Goal: Task Accomplishment & Management: Complete application form

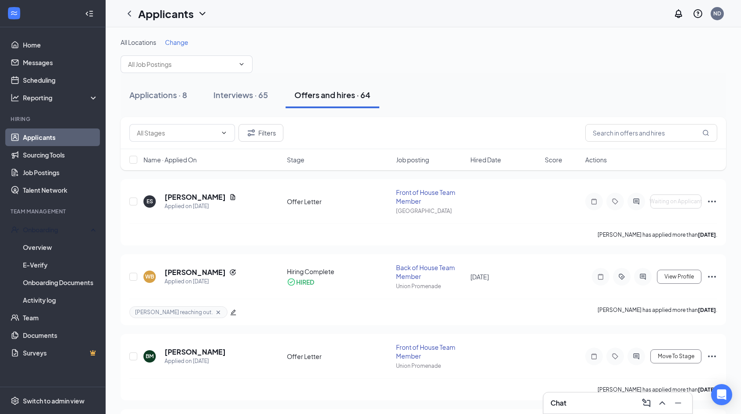
click at [148, 101] on button "Applications · 8" at bounding box center [158, 95] width 75 height 26
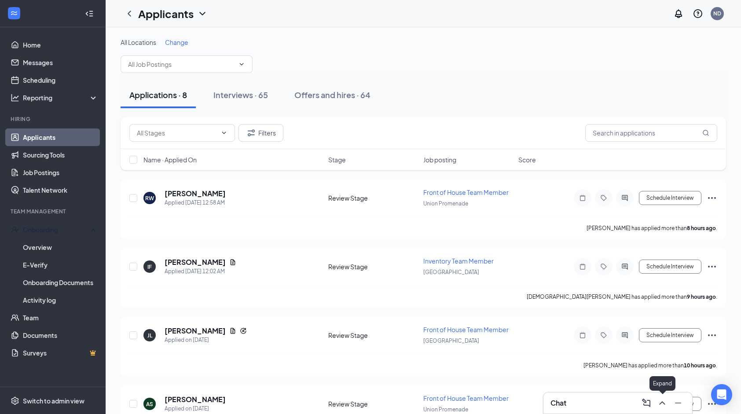
click at [660, 404] on icon "ChevronUp" at bounding box center [662, 403] width 6 height 4
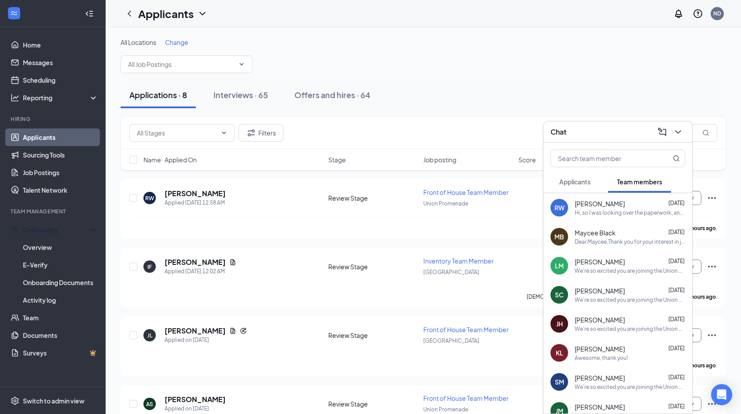
click at [633, 212] on div "Hi, so I was looking over the paperwork, and I’m not completely comfortable wit…" at bounding box center [630, 212] width 110 height 7
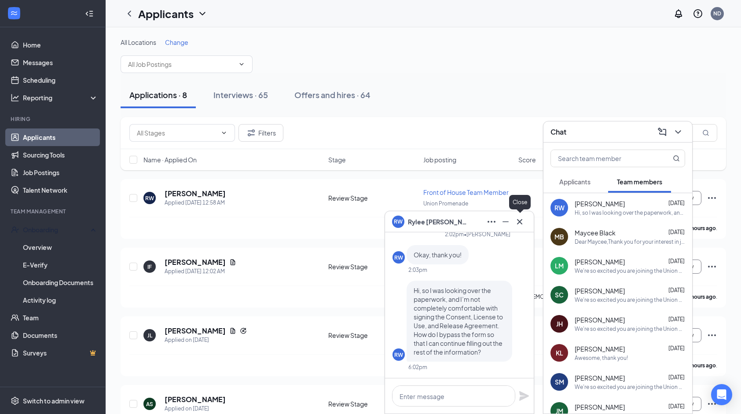
click at [523, 218] on icon "Cross" at bounding box center [519, 221] width 11 height 11
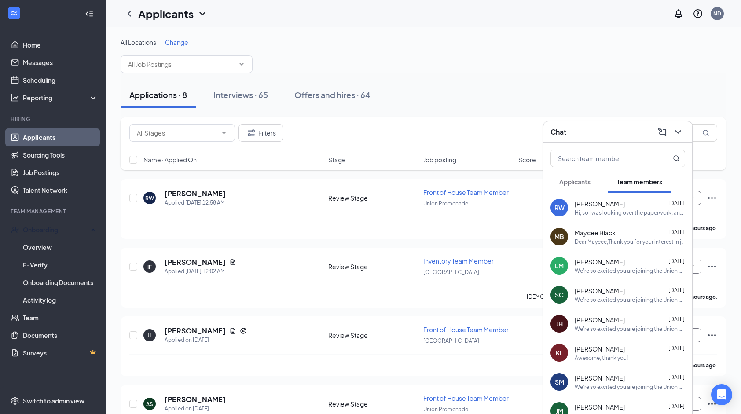
click at [598, 182] on button "Applicants" at bounding box center [574, 182] width 49 height 22
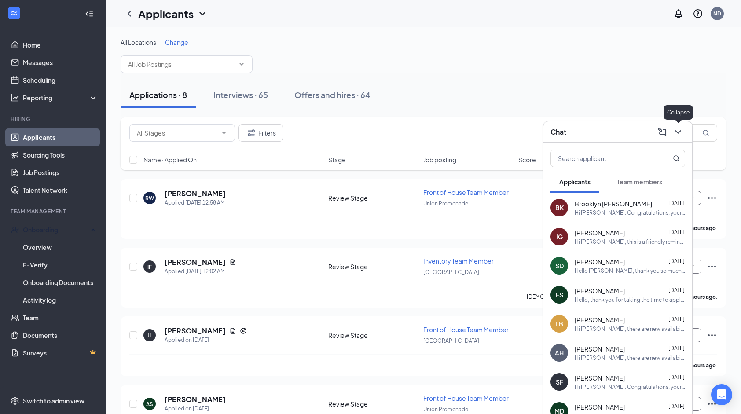
click at [677, 132] on icon "ChevronDown" at bounding box center [678, 132] width 6 height 4
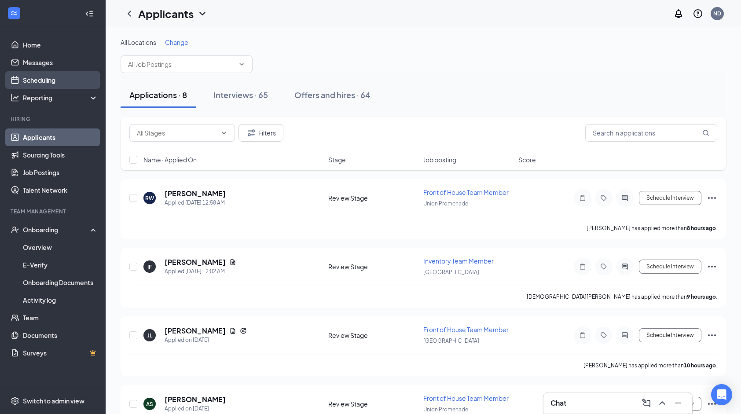
click at [69, 76] on link "Scheduling" at bounding box center [60, 80] width 75 height 18
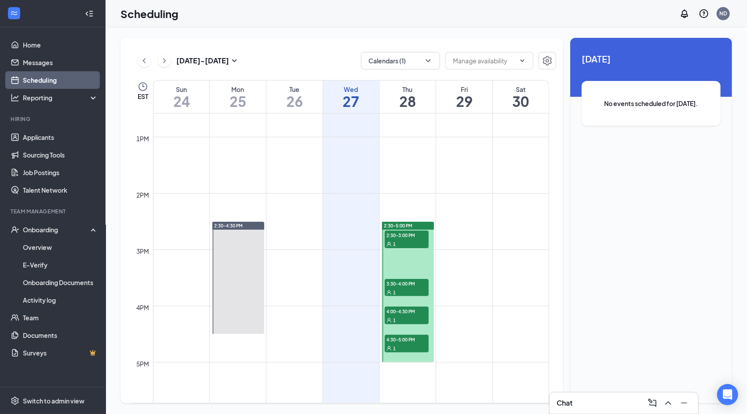
scroll to position [712, 0]
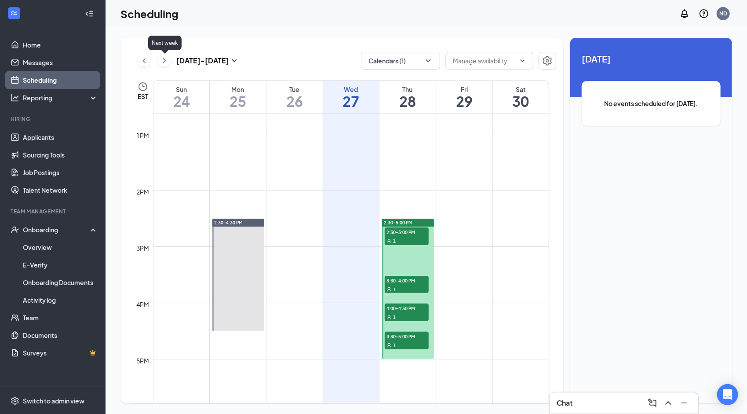
click at [163, 63] on icon "ChevronRight" at bounding box center [164, 60] width 9 height 11
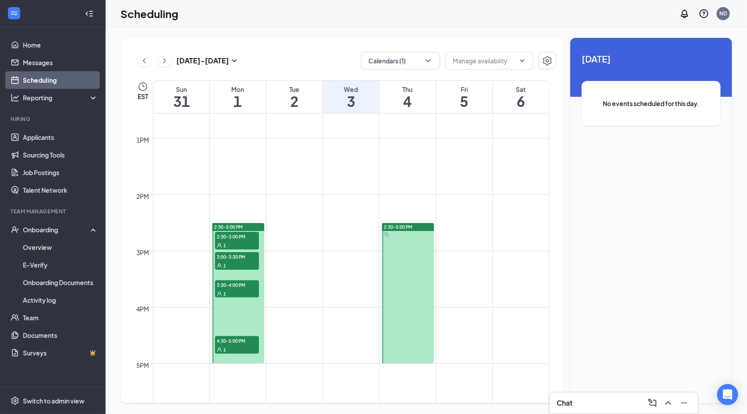
scroll to position [714, 0]
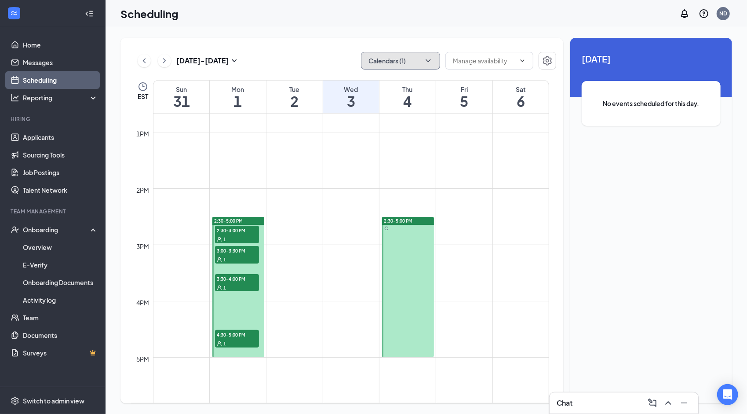
click at [391, 57] on button "Calendars (1)" at bounding box center [400, 61] width 79 height 18
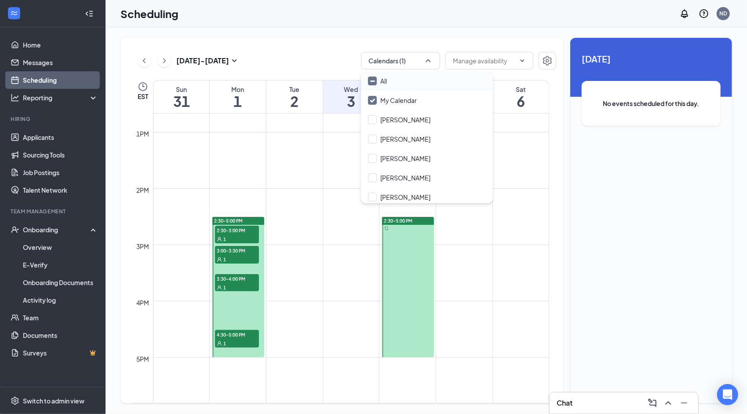
click at [398, 77] on div "All" at bounding box center [427, 80] width 132 height 19
checkbox input "true"
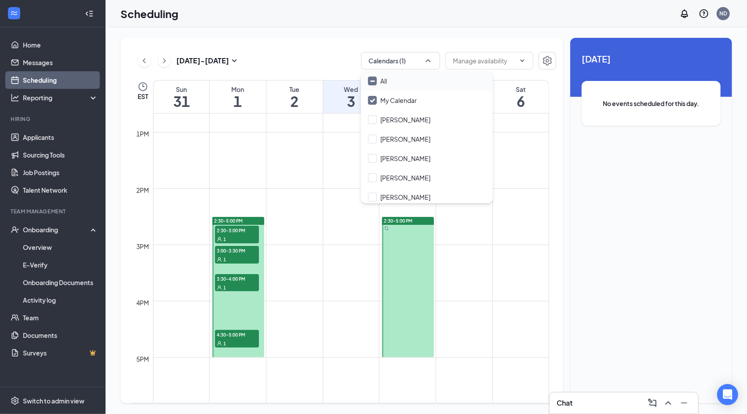
checkbox input "true"
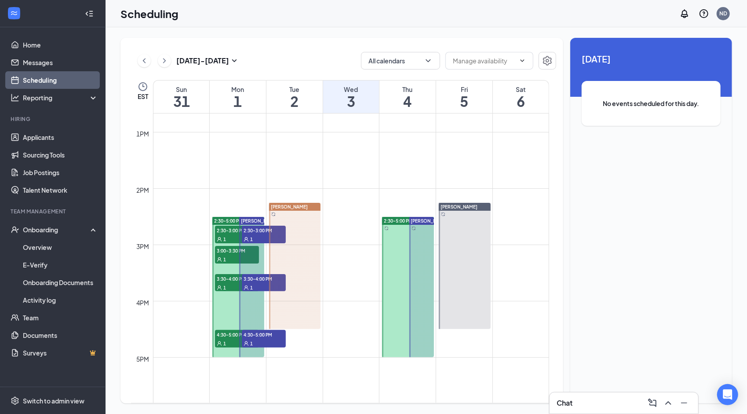
click at [531, 308] on td at bounding box center [351, 308] width 396 height 14
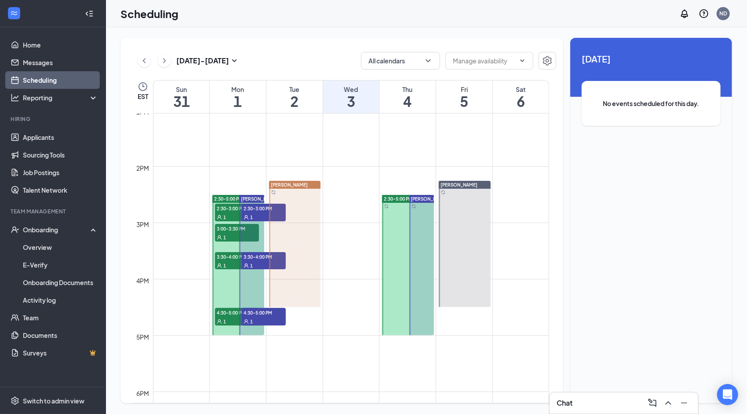
scroll to position [737, 0]
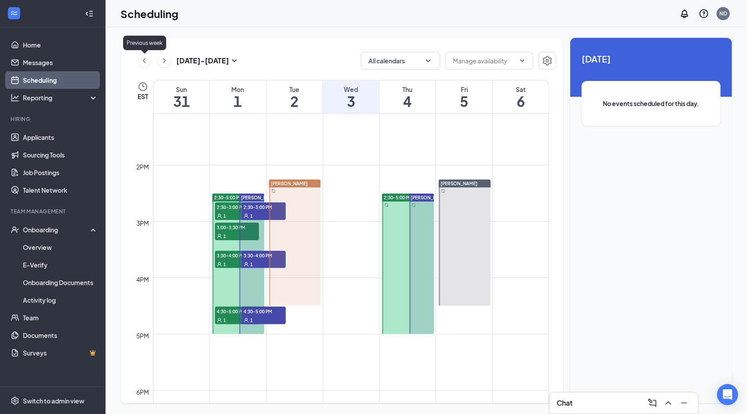
click at [143, 62] on icon "ChevronLeft" at bounding box center [144, 60] width 9 height 11
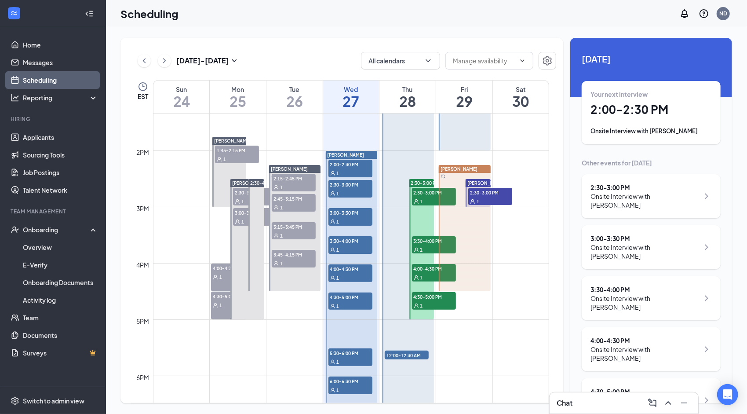
scroll to position [756, 0]
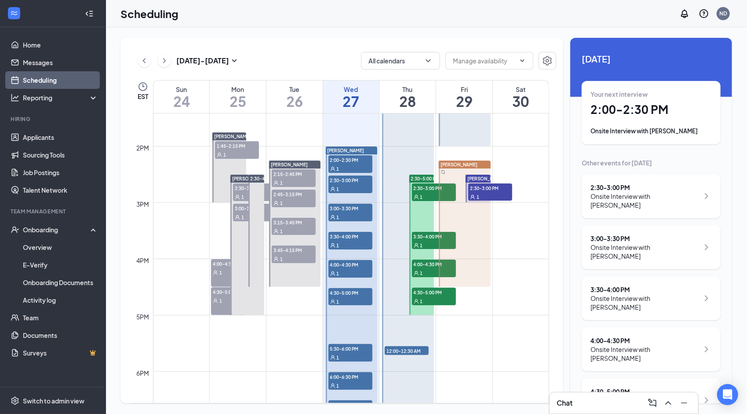
click at [358, 176] on span "2:30-3:00 PM" at bounding box center [351, 180] width 44 height 9
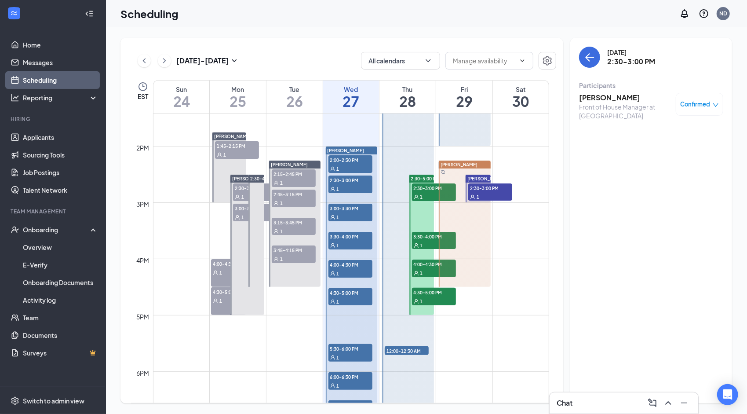
click at [366, 157] on span "2:00-2:30 PM" at bounding box center [351, 159] width 44 height 9
click at [669, 404] on icon "ChevronUp" at bounding box center [668, 403] width 11 height 11
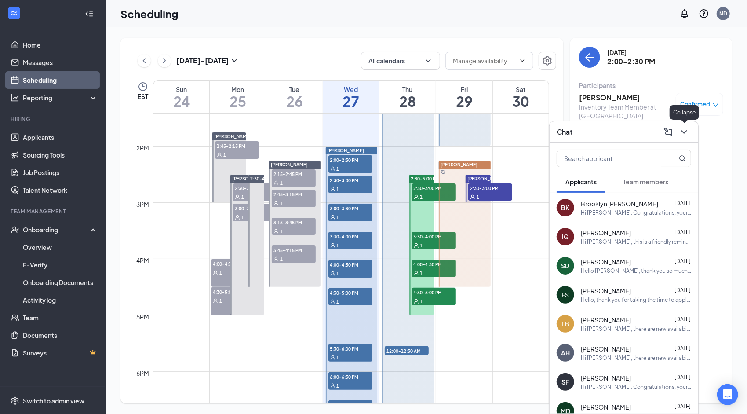
click at [685, 128] on icon "ChevronDown" at bounding box center [684, 132] width 11 height 11
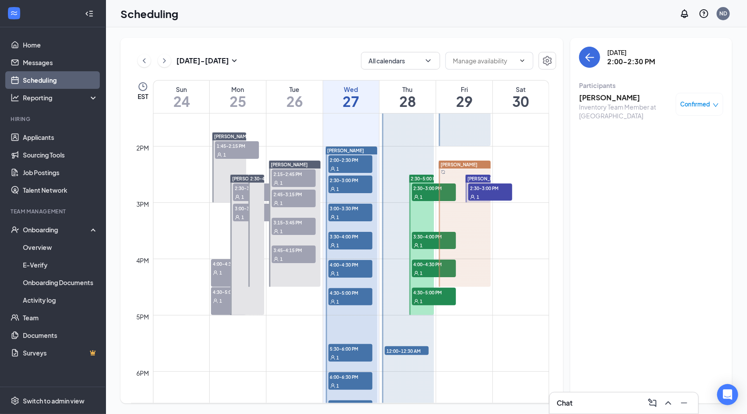
click at [420, 187] on span "2:30-3:00 PM" at bounding box center [434, 187] width 44 height 9
click at [432, 242] on div "1" at bounding box center [434, 245] width 44 height 9
click at [432, 265] on span "4:00-4:30 PM" at bounding box center [434, 264] width 44 height 9
click at [434, 300] on div "1" at bounding box center [434, 301] width 44 height 9
click at [432, 239] on span "3:30-4:00 PM" at bounding box center [434, 236] width 44 height 9
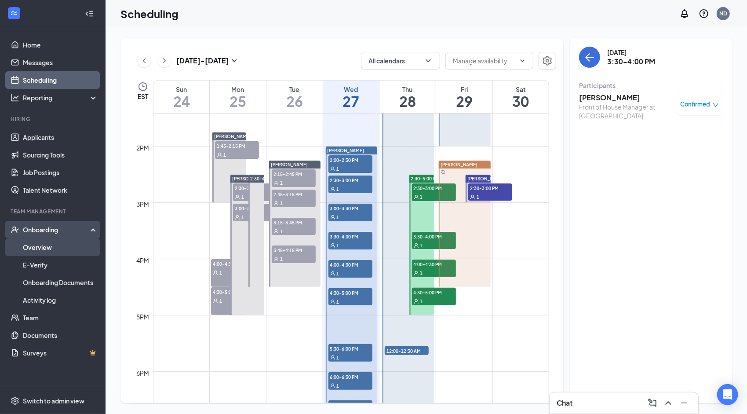
click at [56, 245] on link "Overview" at bounding box center [60, 247] width 75 height 18
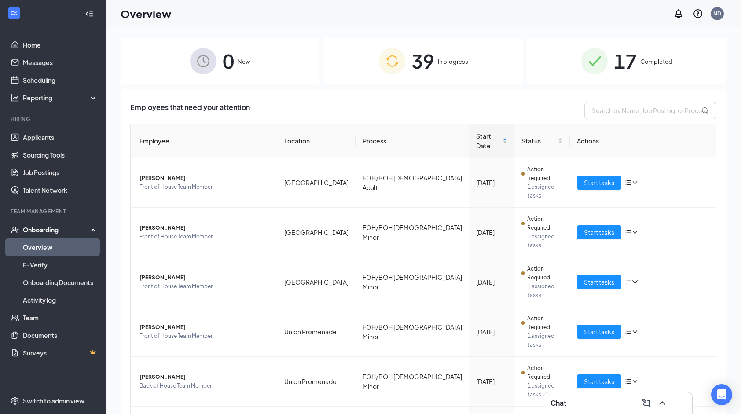
click at [450, 57] on div "39 In progress" at bounding box center [423, 61] width 199 height 46
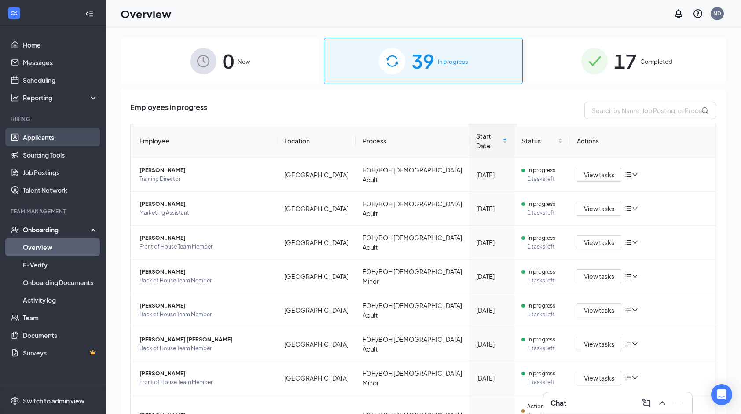
click at [52, 136] on link "Applicants" at bounding box center [60, 137] width 75 height 18
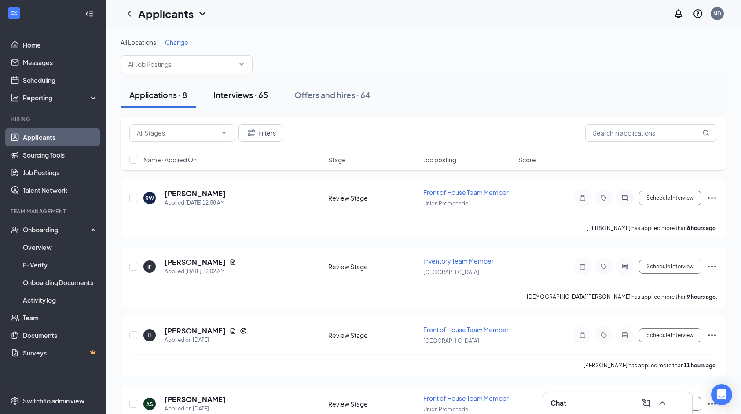
click at [260, 93] on div "Interviews · 65" at bounding box center [240, 94] width 55 height 11
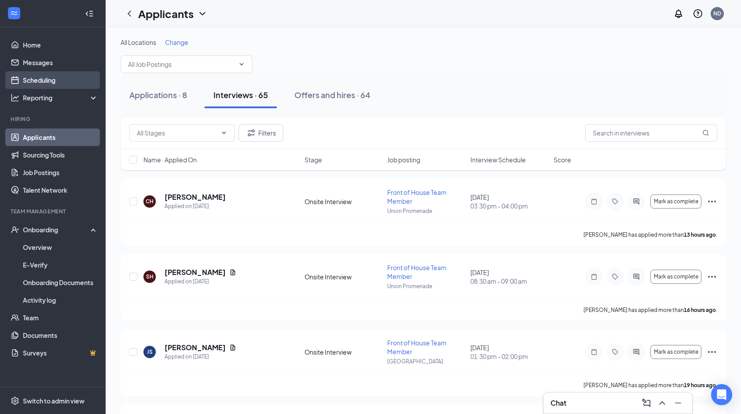
click at [56, 80] on link "Scheduling" at bounding box center [60, 80] width 75 height 18
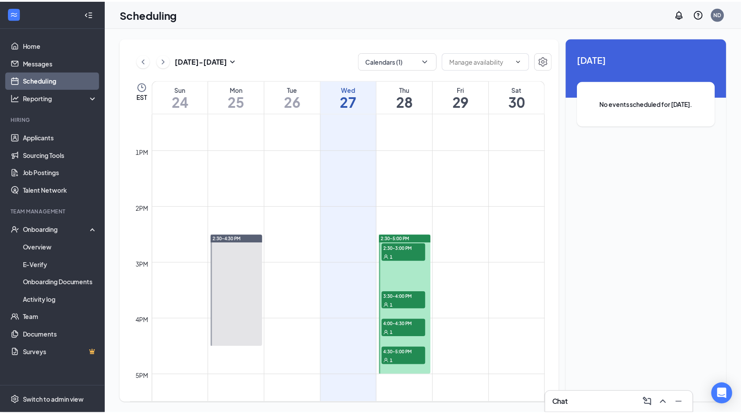
scroll to position [694, 0]
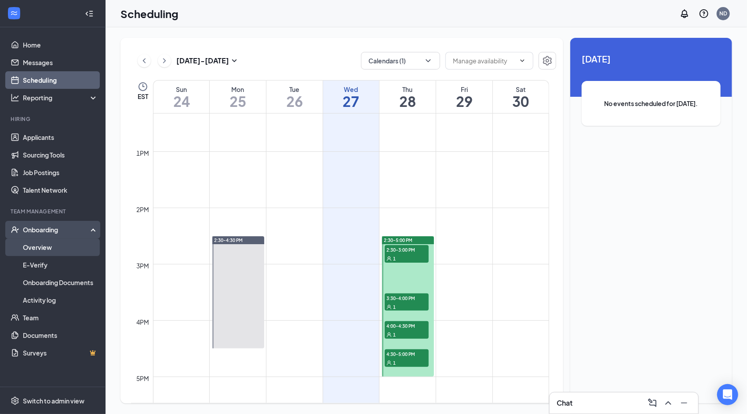
click at [31, 249] on link "Overview" at bounding box center [60, 247] width 75 height 18
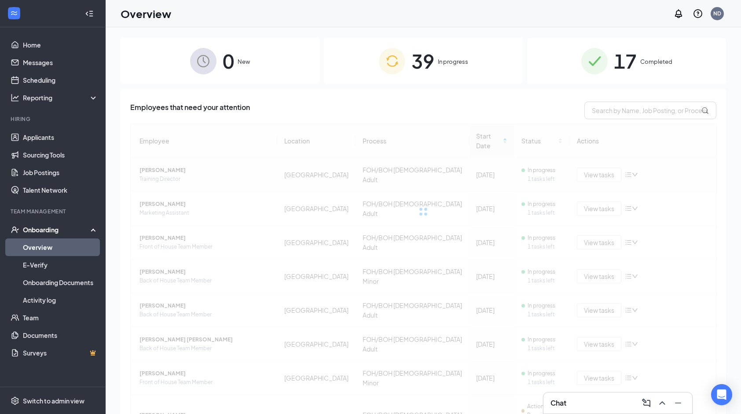
click at [387, 63] on img at bounding box center [392, 61] width 26 height 26
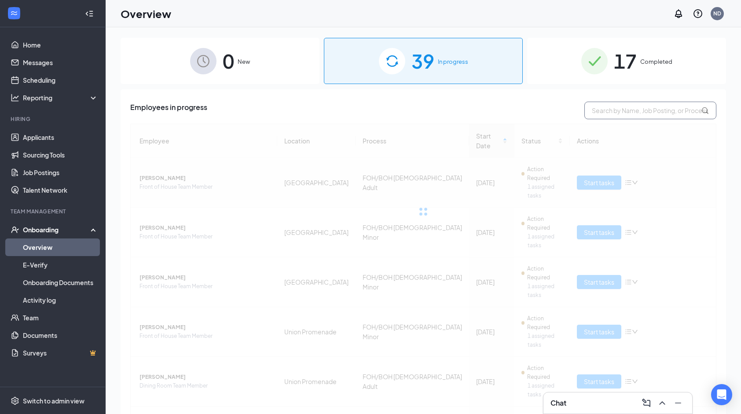
click at [636, 115] on input "text" at bounding box center [650, 111] width 132 height 18
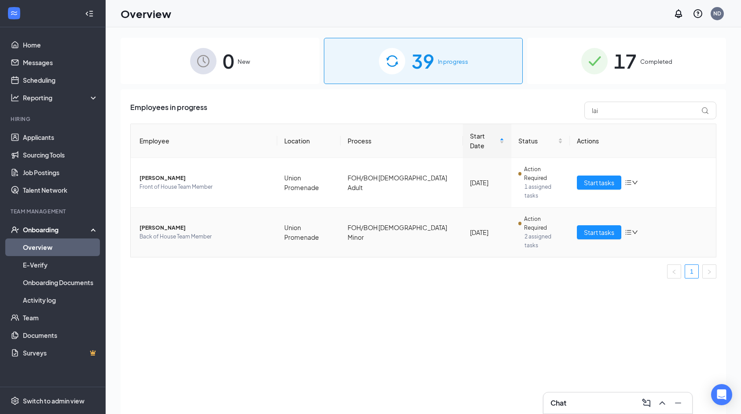
click at [209, 232] on span "Back of House Team Member" at bounding box center [204, 236] width 131 height 9
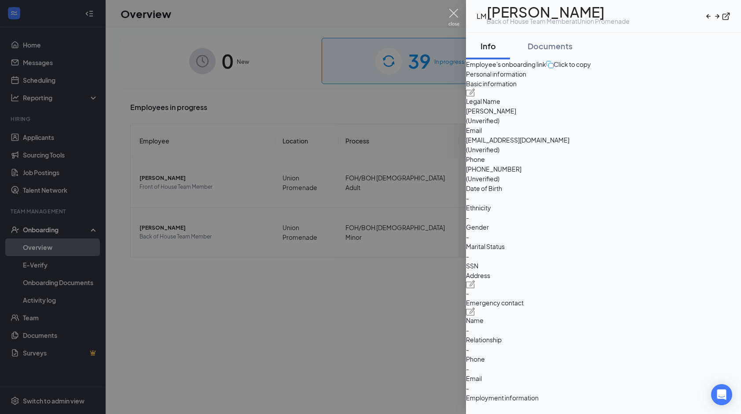
click at [453, 17] on img at bounding box center [453, 17] width 11 height 17
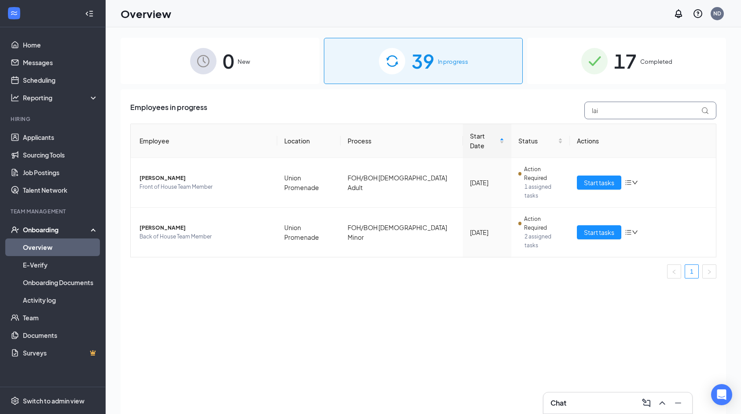
drag, startPoint x: 600, startPoint y: 103, endPoint x: 542, endPoint y: 114, distance: 58.2
click at [542, 114] on div "Employees in progress lai" at bounding box center [423, 111] width 586 height 18
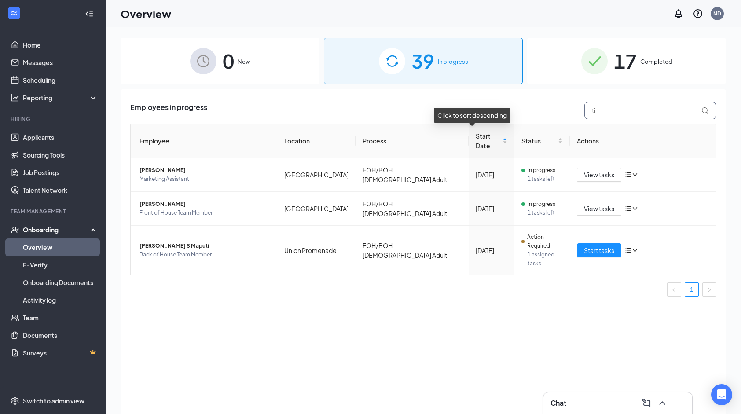
type input "t"
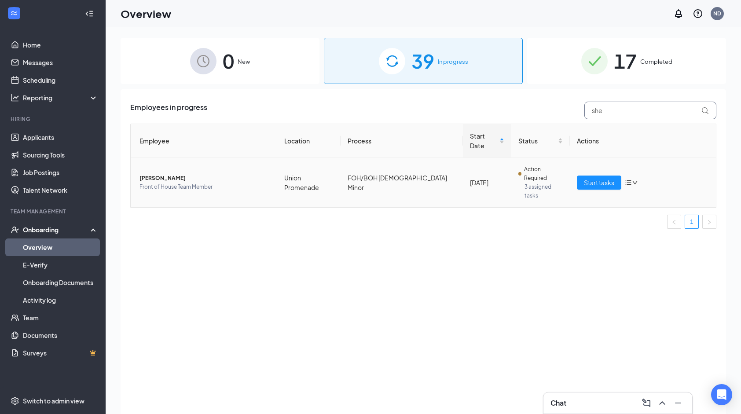
type input "she"
click at [259, 174] on span "[PERSON_NAME]" at bounding box center [204, 178] width 131 height 9
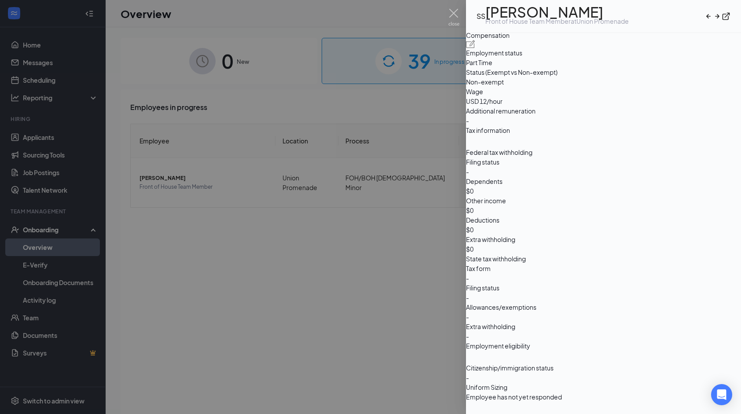
scroll to position [720, 0]
click at [458, 20] on img at bounding box center [453, 17] width 11 height 17
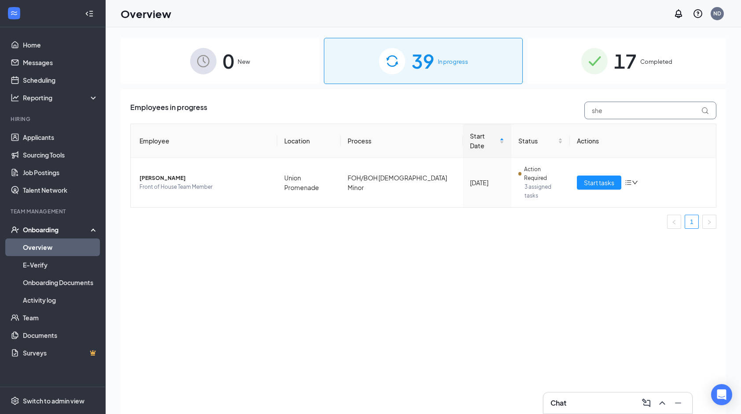
drag, startPoint x: 654, startPoint y: 112, endPoint x: 578, endPoint y: 114, distance: 75.3
click at [578, 114] on div "Employees in progress she" at bounding box center [423, 111] width 586 height 18
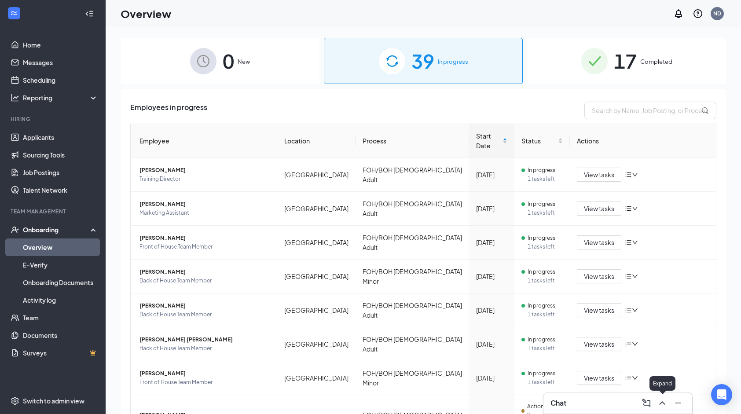
click at [659, 401] on icon "ChevronUp" at bounding box center [662, 403] width 11 height 11
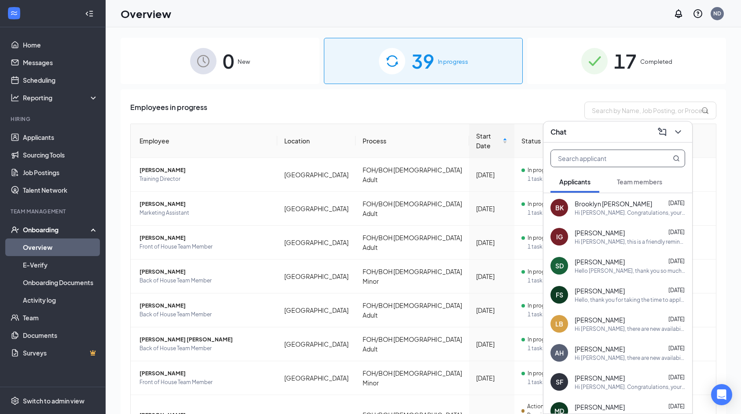
click at [594, 160] on input "text" at bounding box center [603, 158] width 104 height 17
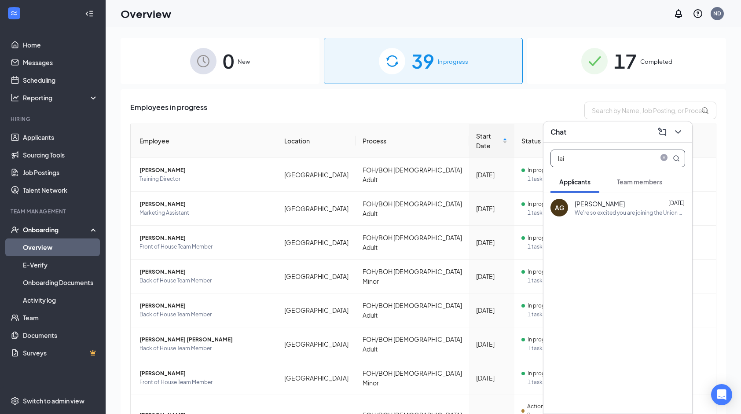
type input "lai"
click at [630, 186] on div "Team members" at bounding box center [639, 181] width 45 height 9
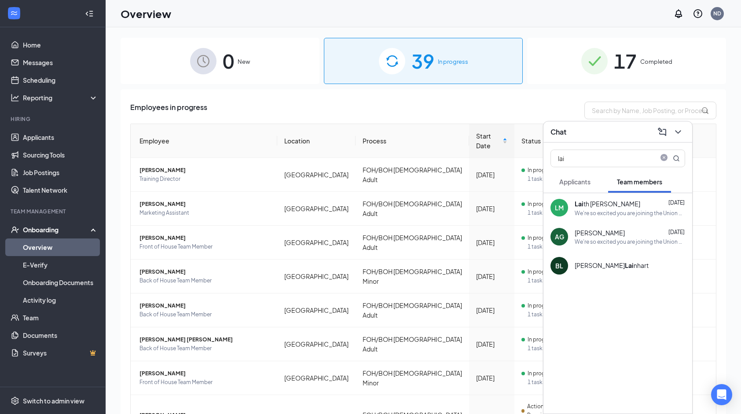
click at [623, 206] on div "Lai th [PERSON_NAME] [DATE]" at bounding box center [630, 204] width 110 height 10
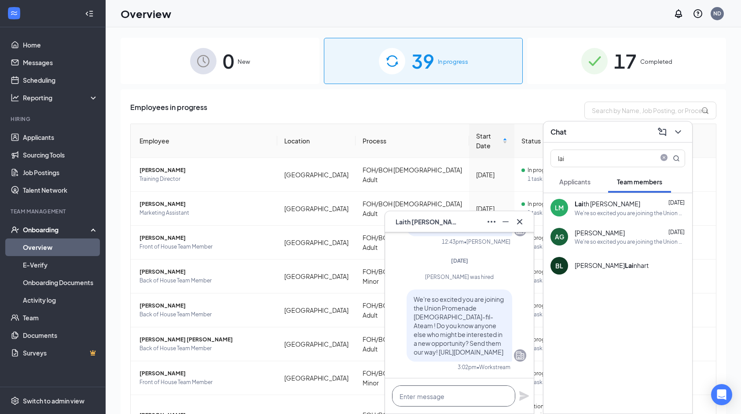
click at [456, 404] on textarea at bounding box center [453, 395] width 123 height 21
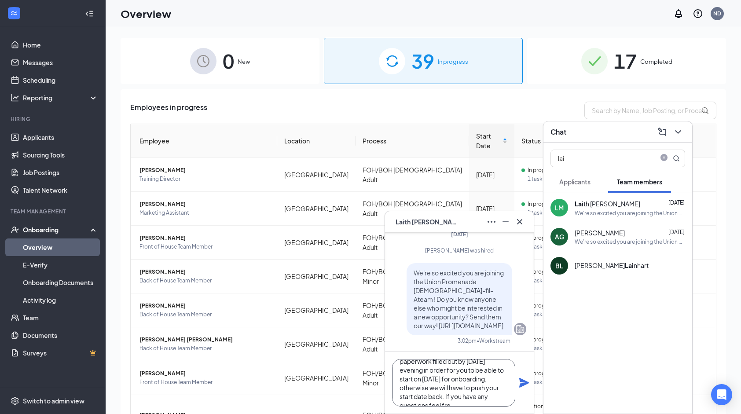
scroll to position [35, 0]
click at [484, 372] on textarea "Hello [PERSON_NAME], I just wanted to let you know we do need that paperwork fi…" at bounding box center [453, 383] width 123 height 48
click at [494, 399] on textarea "Hello [PERSON_NAME], I just wanted to let you know we do need that paperwork fi…" at bounding box center [453, 383] width 123 height 48
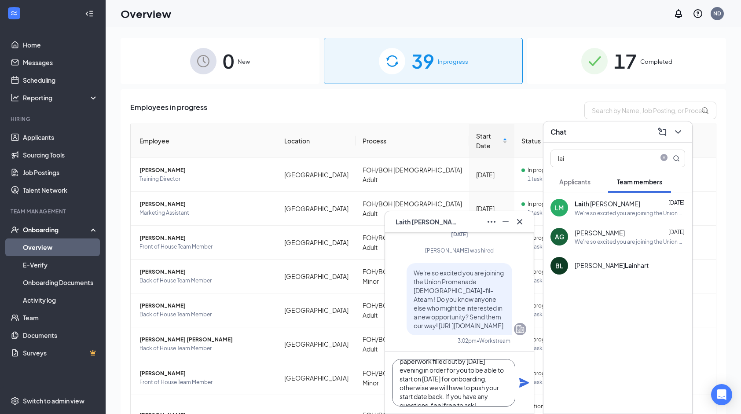
type textarea "Hello [PERSON_NAME], I just wanted to let you know we do need that paperwork fi…"
click at [527, 384] on icon "Plane" at bounding box center [524, 383] width 10 height 10
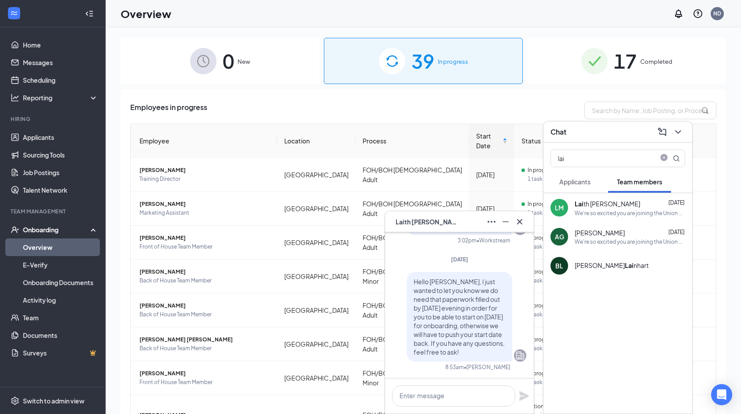
scroll to position [0, 0]
click at [519, 222] on icon "Cross" at bounding box center [519, 221] width 5 height 5
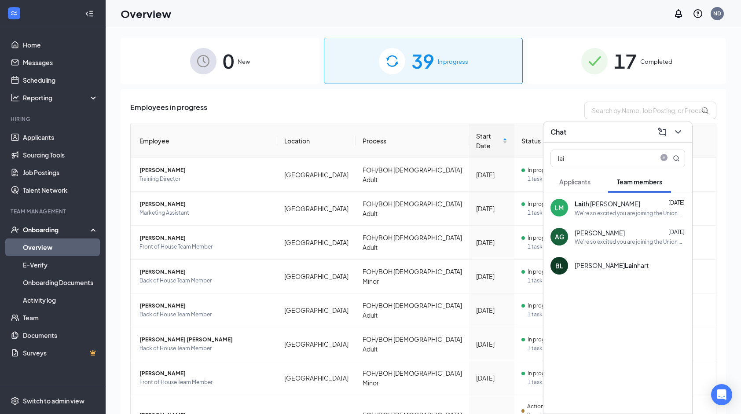
click at [573, 179] on span "Applicants" at bounding box center [574, 182] width 31 height 8
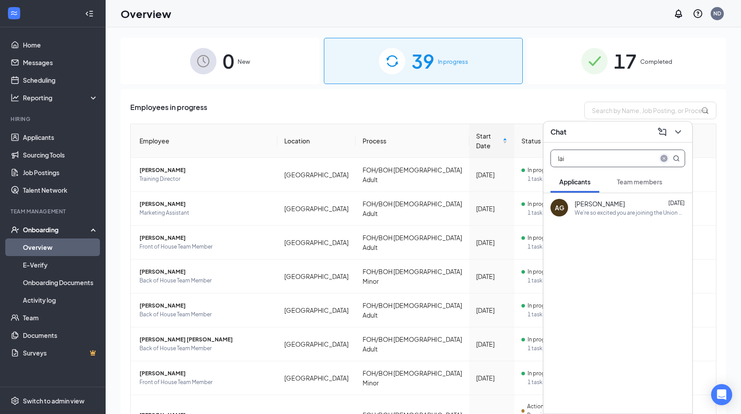
click at [661, 157] on icon "close-circle" at bounding box center [663, 158] width 7 height 7
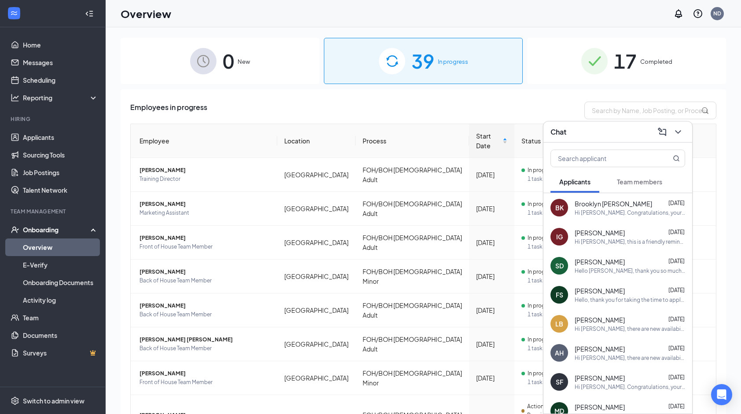
click at [622, 180] on span "Team members" at bounding box center [639, 182] width 45 height 8
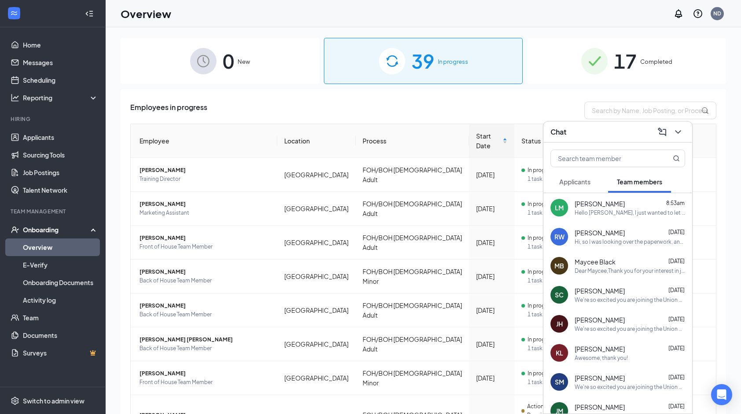
click at [627, 245] on div "Hi, so I was looking over the paperwork, and I’m not completely comfortable wit…" at bounding box center [630, 241] width 110 height 7
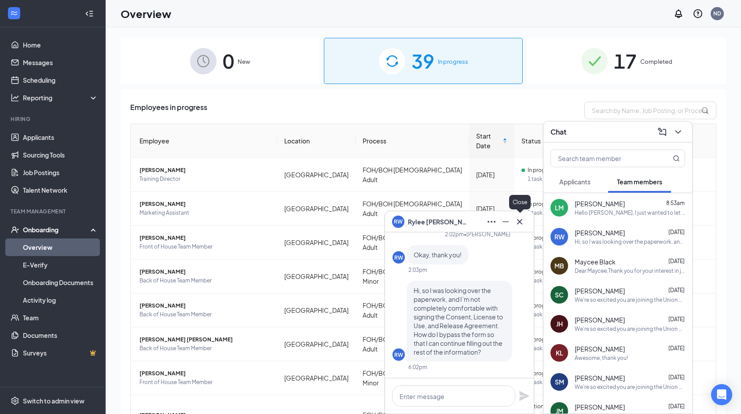
click at [521, 223] on icon "Cross" at bounding box center [519, 221] width 5 height 5
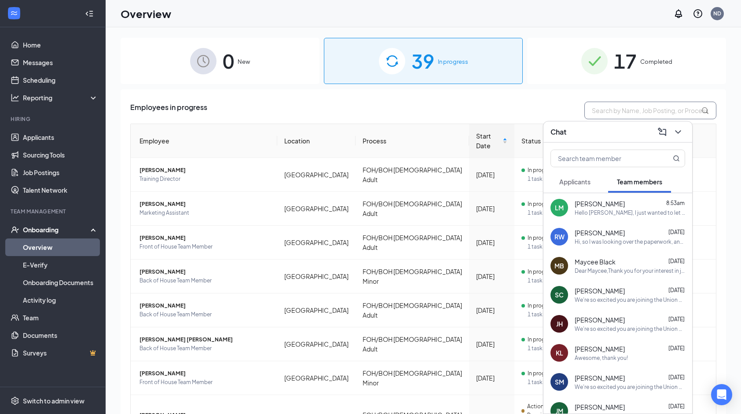
click at [636, 114] on input "text" at bounding box center [650, 111] width 132 height 18
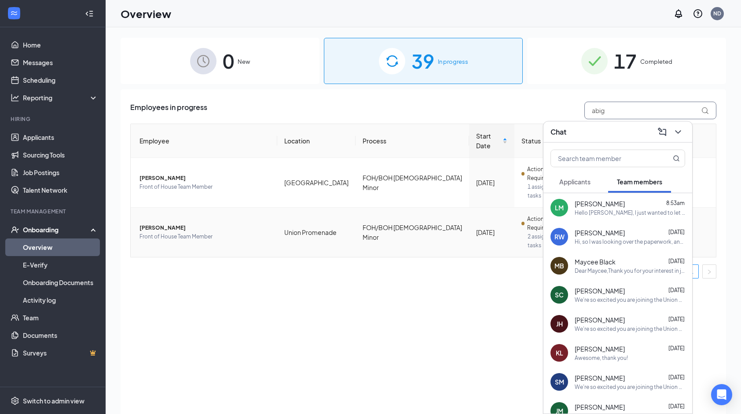
type input "abig"
click at [195, 223] on span "[PERSON_NAME]" at bounding box center [204, 227] width 131 height 9
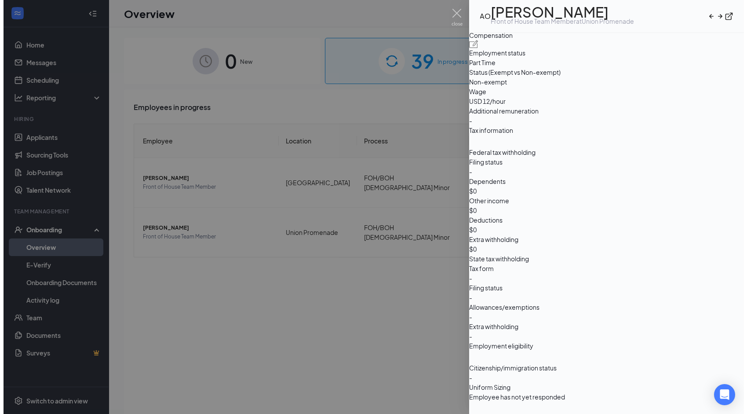
scroll to position [698, 0]
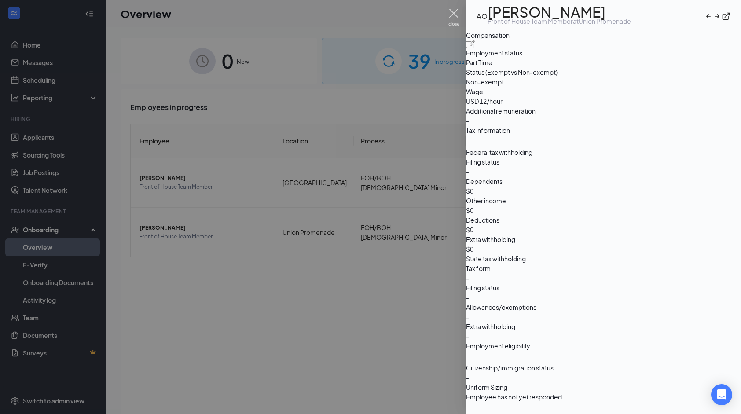
click at [453, 12] on img at bounding box center [453, 17] width 11 height 17
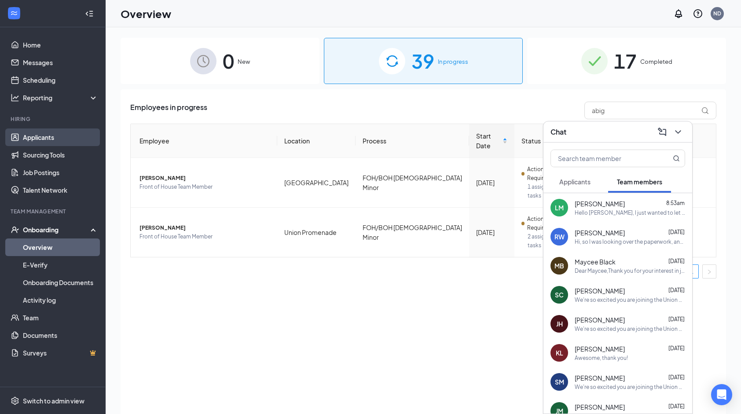
click at [66, 137] on link "Applicants" at bounding box center [60, 137] width 75 height 18
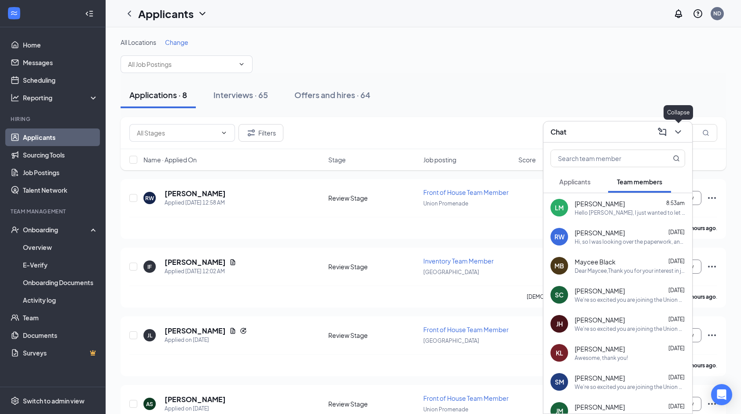
click at [682, 134] on icon "ChevronDown" at bounding box center [678, 132] width 11 height 11
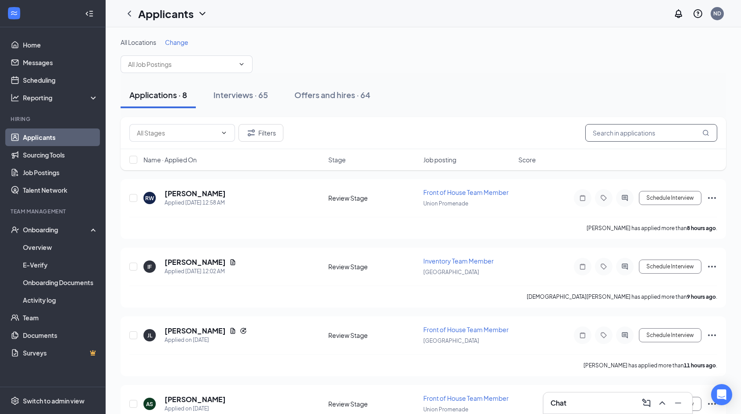
click at [662, 135] on input "text" at bounding box center [651, 133] width 132 height 18
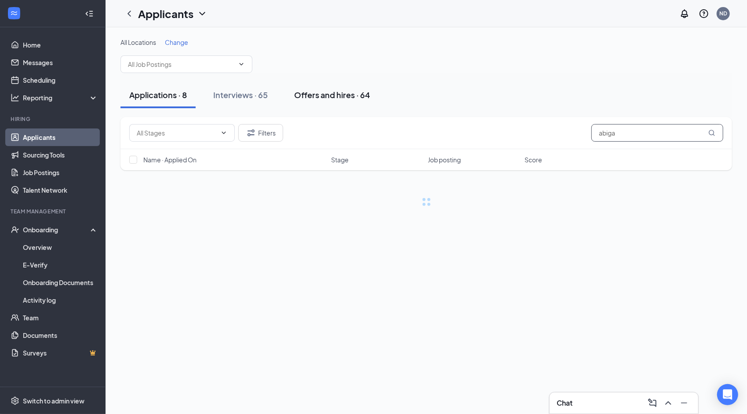
type input "abiga"
click at [363, 95] on div "Offers and hires · 64" at bounding box center [332, 94] width 76 height 11
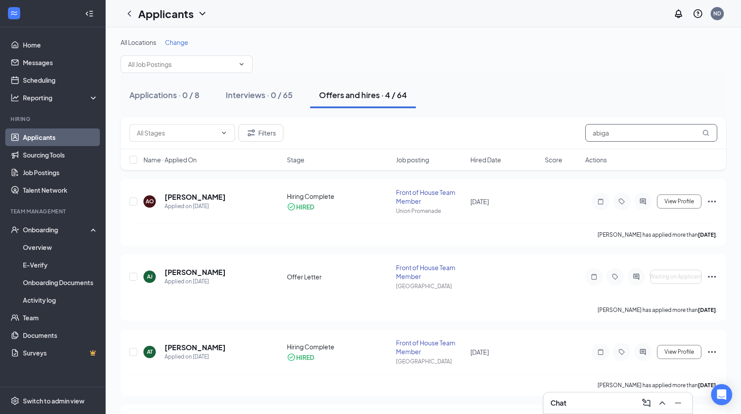
drag, startPoint x: 638, startPoint y: 134, endPoint x: 568, endPoint y: 134, distance: 69.9
click at [568, 134] on div "Filters abiga" at bounding box center [423, 133] width 588 height 18
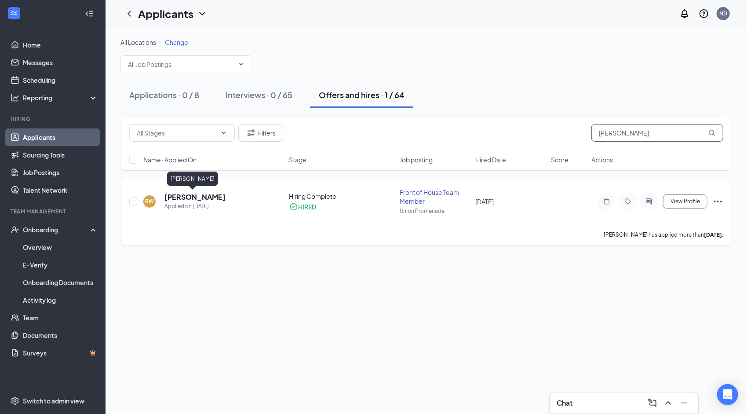
type input "[PERSON_NAME]"
click at [179, 198] on h5 "[PERSON_NAME]" at bounding box center [195, 197] width 61 height 10
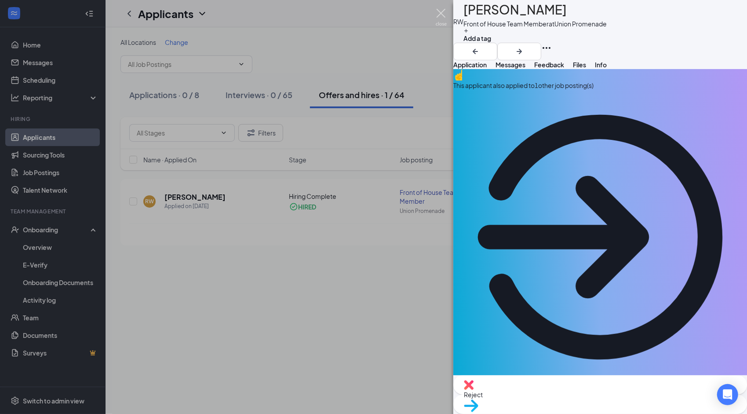
click at [443, 18] on img at bounding box center [441, 17] width 11 height 17
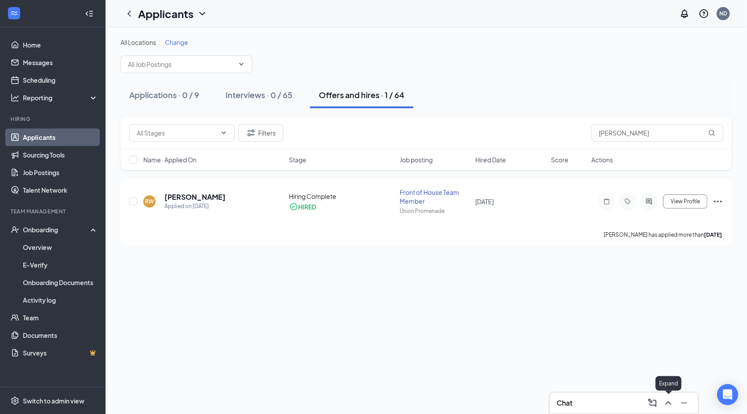
click at [668, 405] on icon "ChevronUp" at bounding box center [668, 403] width 11 height 11
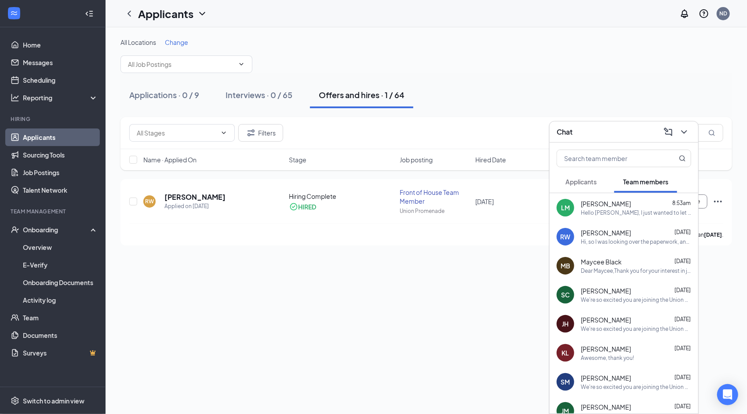
click at [609, 238] on div "[PERSON_NAME] [DATE] Hi, so I was looking over the paperwork, and I’m not compl…" at bounding box center [636, 236] width 110 height 17
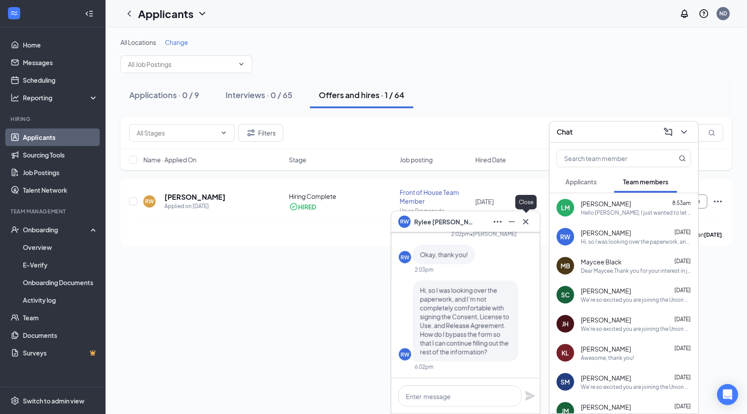
click at [525, 221] on icon "Cross" at bounding box center [526, 221] width 11 height 11
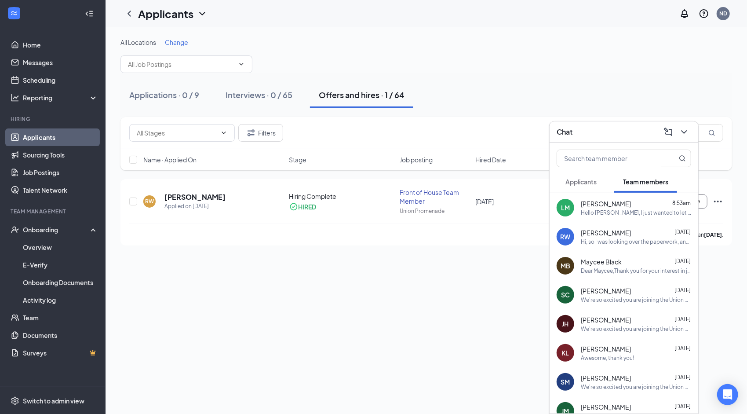
click at [607, 243] on div "Hi, so I was looking over the paperwork, and I’m not completely comfortable wit…" at bounding box center [636, 241] width 110 height 7
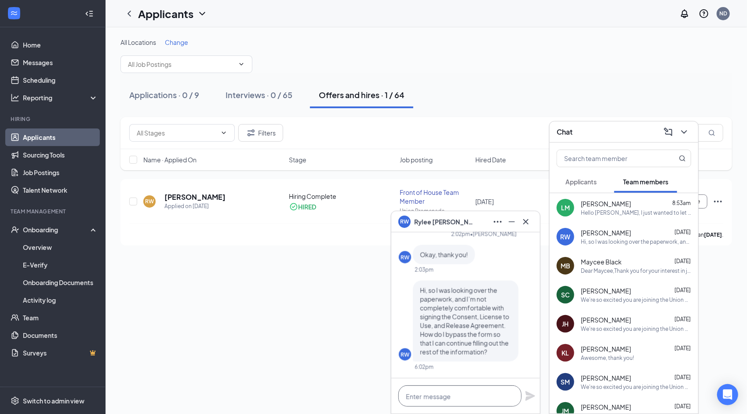
click at [443, 394] on textarea at bounding box center [460, 395] width 123 height 21
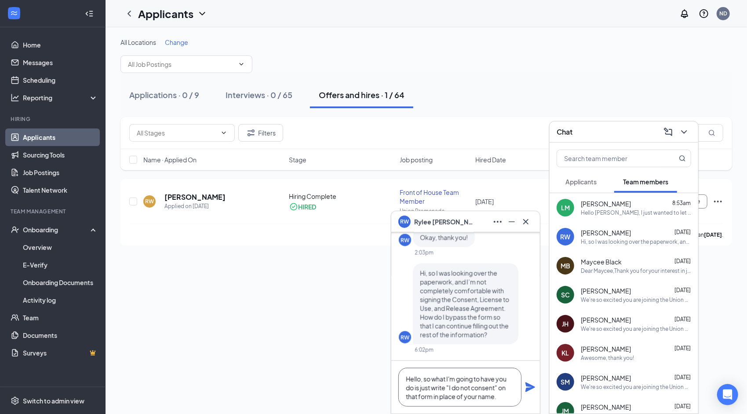
click at [420, 381] on textarea "Hello, so what I'm going to have you do is just write "I do not consent" on tha…" at bounding box center [460, 387] width 123 height 39
click at [423, 382] on textarea "Hello, so what I'm going to have you do is just write "I do not consent" on tha…" at bounding box center [460, 387] width 123 height 39
type textarea "Hello, okay so what I'm going to have you do is just write "I do not consent" o…"
click at [529, 393] on div "Hello, okay so what I'm going to have you do is just write "I do not consent" o…" at bounding box center [466, 387] width 149 height 53
click at [532, 387] on icon "Plane" at bounding box center [531, 387] width 10 height 10
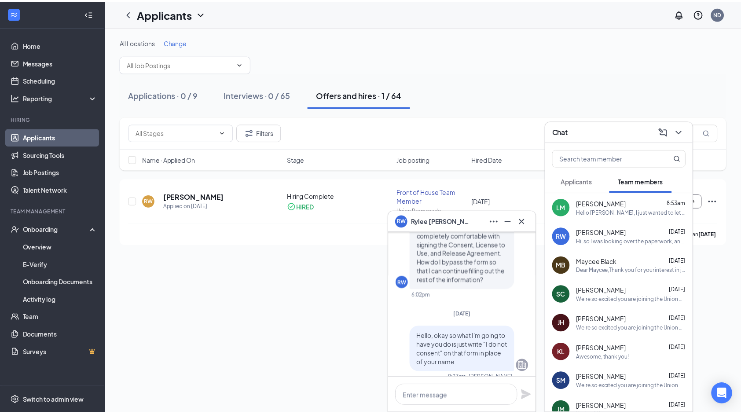
scroll to position [-62, 0]
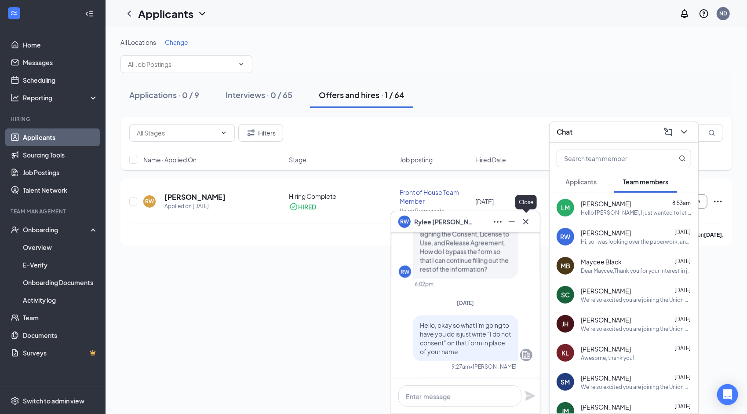
click at [532, 220] on button at bounding box center [526, 222] width 14 height 14
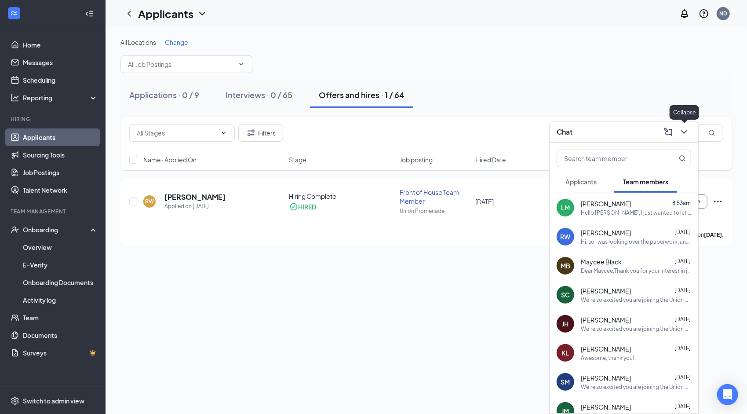
click at [691, 132] on button at bounding box center [684, 132] width 14 height 14
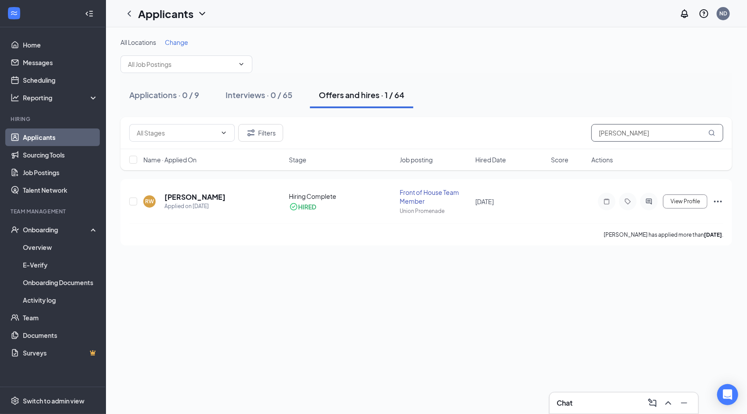
drag, startPoint x: 622, startPoint y: 135, endPoint x: 560, endPoint y: 143, distance: 62.9
click at [560, 143] on div "Filters [PERSON_NAME]" at bounding box center [427, 133] width 612 height 32
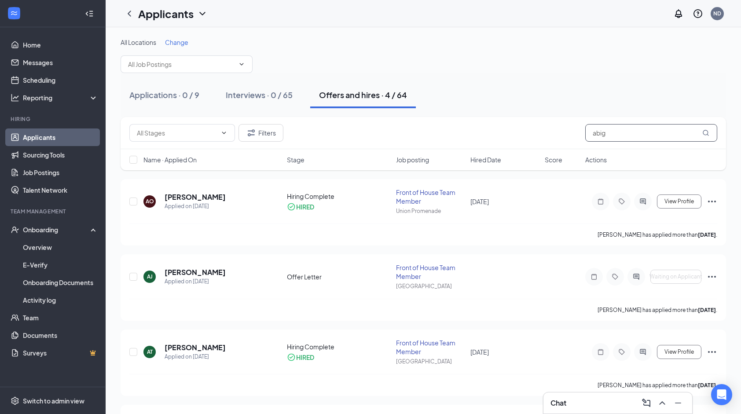
type input "abig"
click at [665, 401] on icon "ChevronUp" at bounding box center [662, 403] width 11 height 11
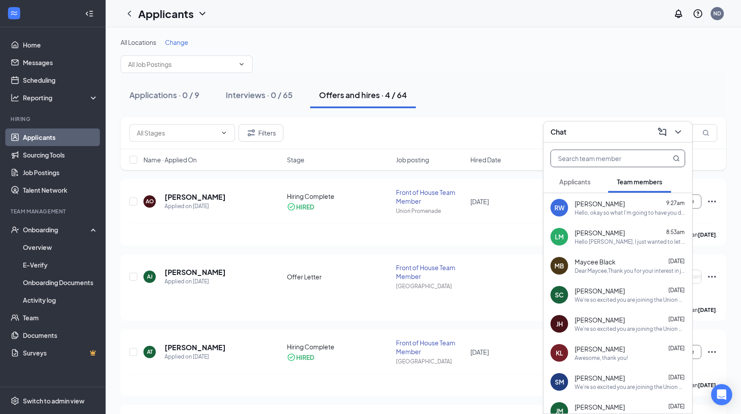
click at [583, 161] on input "text" at bounding box center [603, 158] width 104 height 17
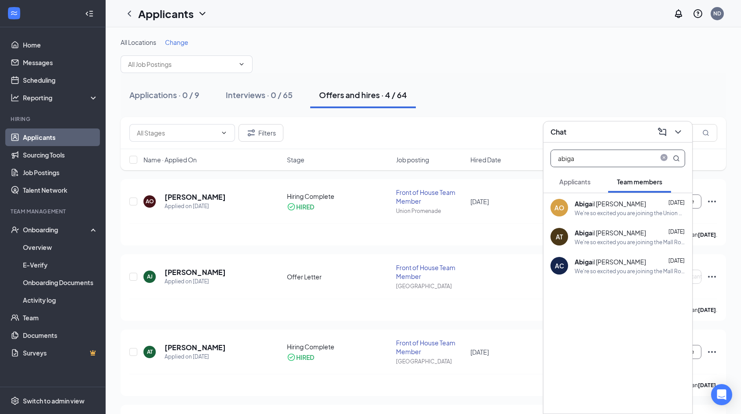
type input "abiga"
click at [582, 181] on span "Applicants" at bounding box center [574, 182] width 31 height 8
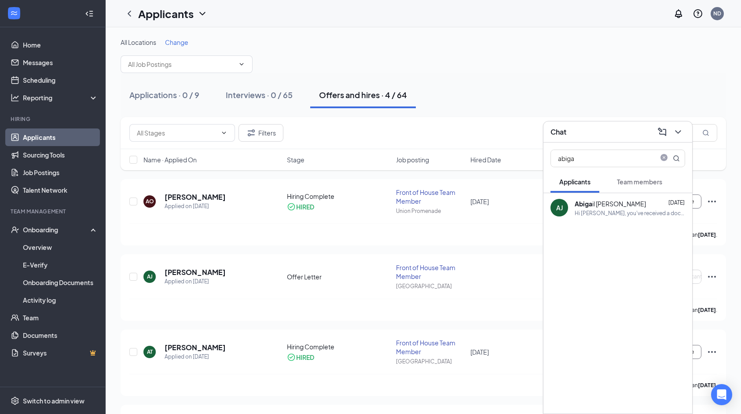
click at [597, 212] on div "Hi [PERSON_NAME], you've received a document signature request from [DEMOGRAPHI…" at bounding box center [630, 212] width 110 height 7
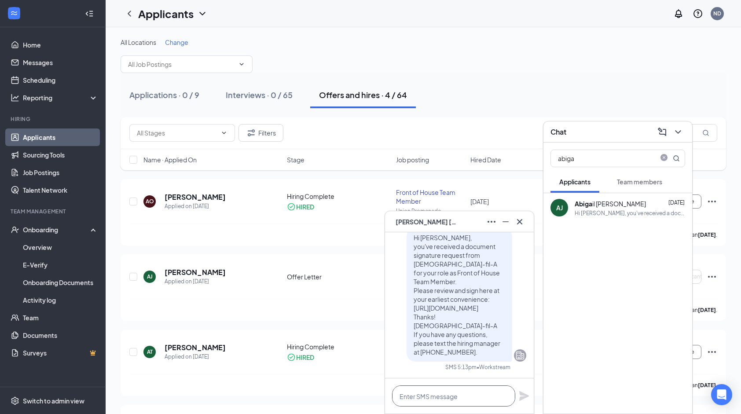
click at [441, 396] on textarea at bounding box center [453, 395] width 123 height 21
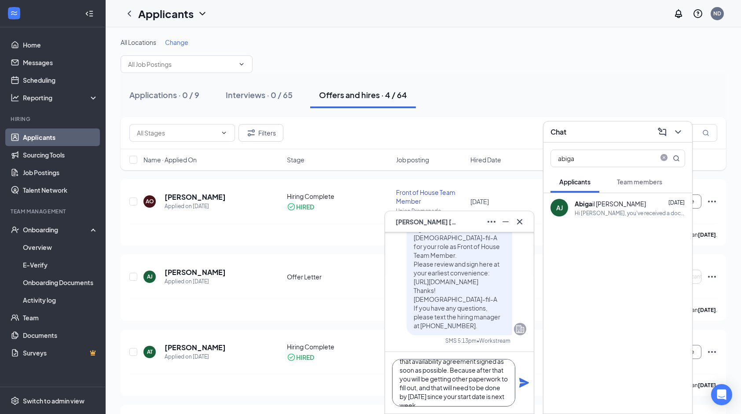
scroll to position [35, 0]
click at [447, 391] on textarea "Hello [PERSON_NAME], this is just a reminder that I do need you to get that ava…" at bounding box center [453, 383] width 123 height 48
click at [456, 397] on textarea "Hello [PERSON_NAME], this is just a reminder that I do need you to get that ava…" at bounding box center [453, 383] width 123 height 48
type textarea "Hello [PERSON_NAME], this is just a reminder that I do need you to get that ava…"
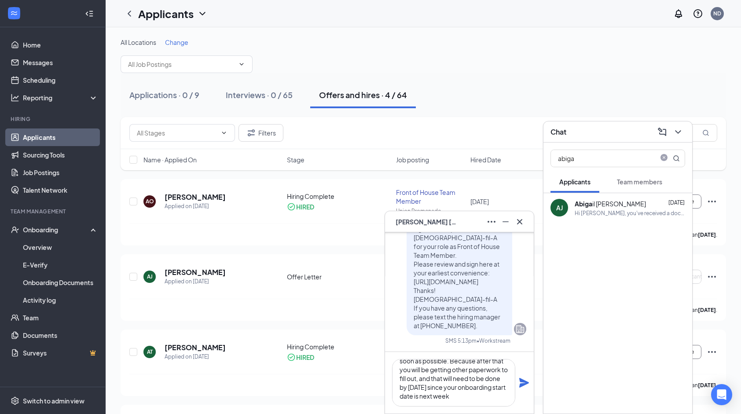
click at [526, 384] on icon "Plane" at bounding box center [524, 383] width 10 height 10
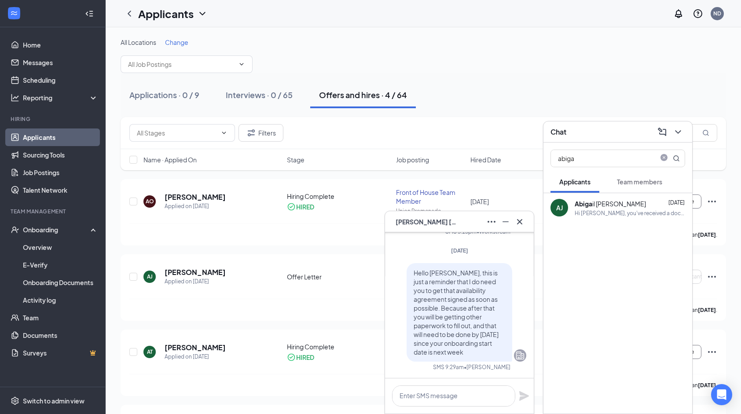
scroll to position [0, 0]
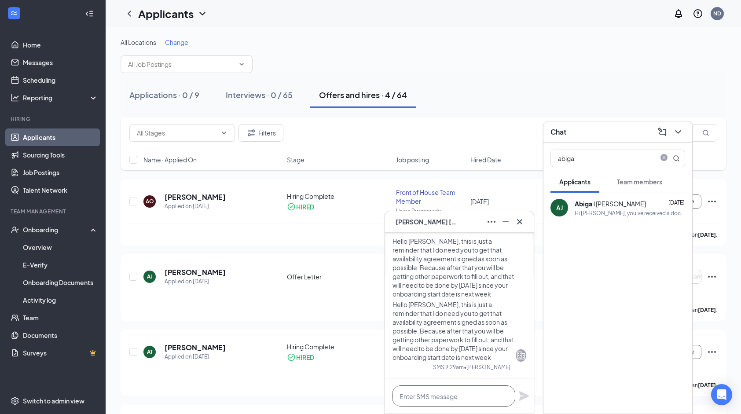
click at [498, 395] on textarea at bounding box center [453, 395] width 123 height 21
type textarea "If you have any questions, feel free to reach out!"
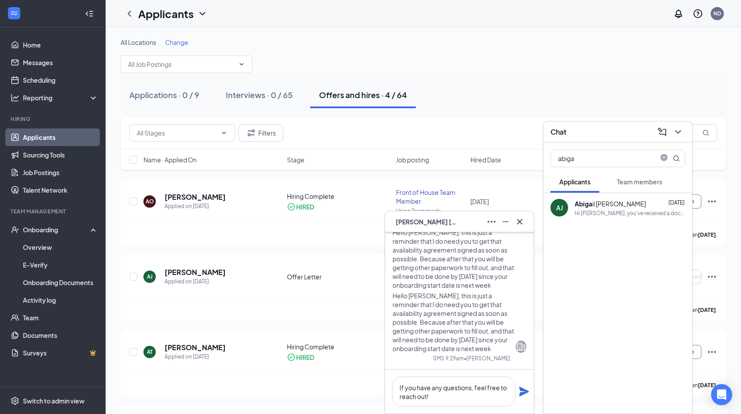
click at [525, 391] on icon "Plane" at bounding box center [524, 392] width 10 height 10
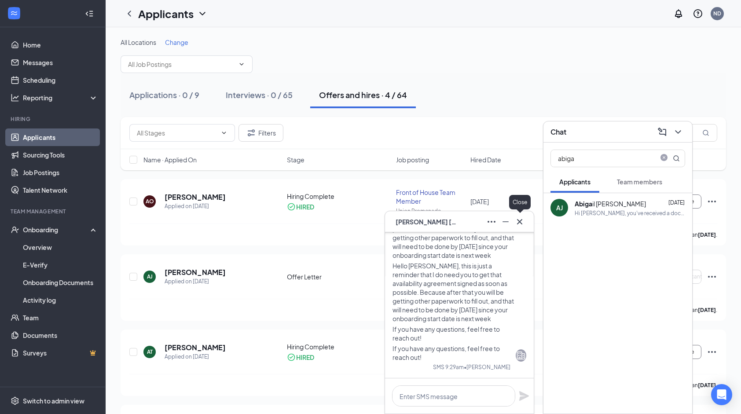
click at [521, 225] on icon "Cross" at bounding box center [519, 221] width 11 height 11
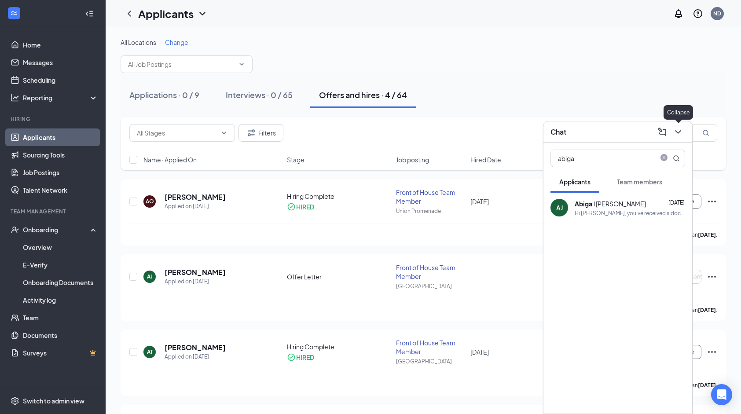
click at [678, 133] on icon "ChevronDown" at bounding box center [678, 132] width 6 height 4
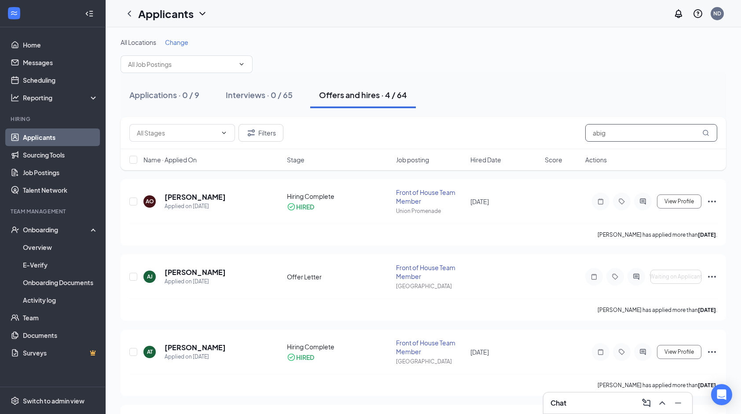
drag, startPoint x: 611, startPoint y: 127, endPoint x: 554, endPoint y: 132, distance: 57.4
click at [554, 132] on div "Filters abig" at bounding box center [423, 133] width 588 height 18
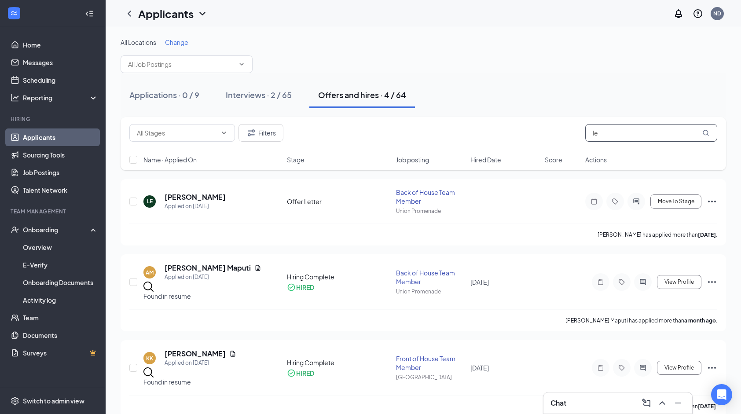
type input "l"
type input "e"
type input "lev"
click at [713, 197] on icon "Ellipses" at bounding box center [712, 201] width 11 height 11
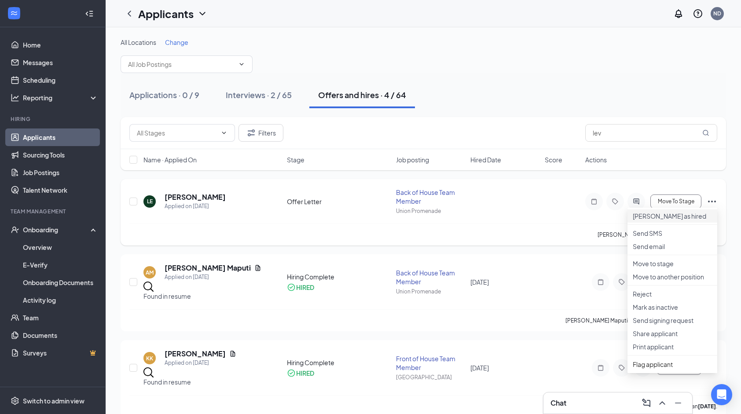
click at [674, 220] on p "[PERSON_NAME] as hired" at bounding box center [672, 216] width 79 height 9
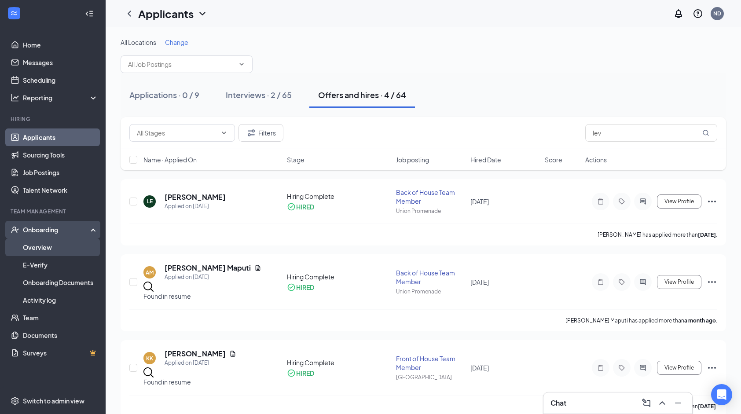
click at [61, 242] on link "Overview" at bounding box center [60, 247] width 75 height 18
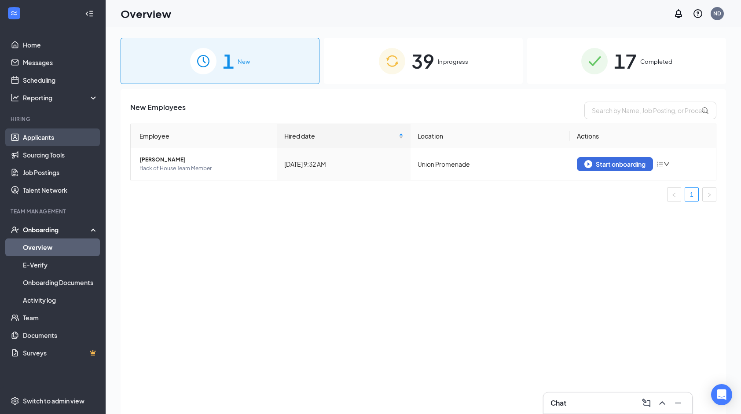
click at [80, 139] on link "Applicants" at bounding box center [60, 137] width 75 height 18
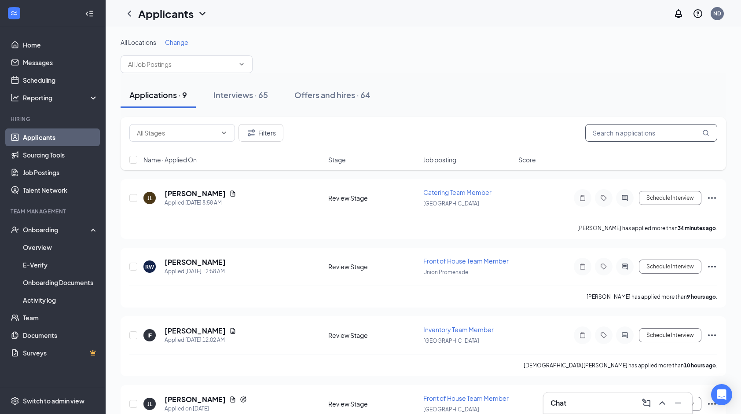
click at [609, 133] on input "text" at bounding box center [651, 133] width 132 height 18
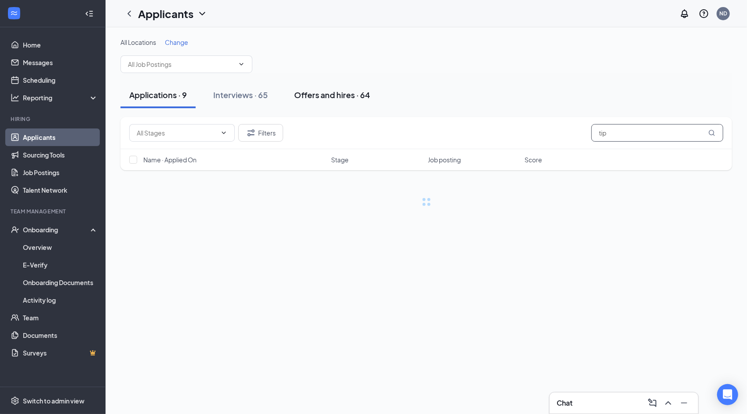
type input "tip"
click at [351, 87] on button "Offers and hires · 64" at bounding box center [333, 95] width 94 height 26
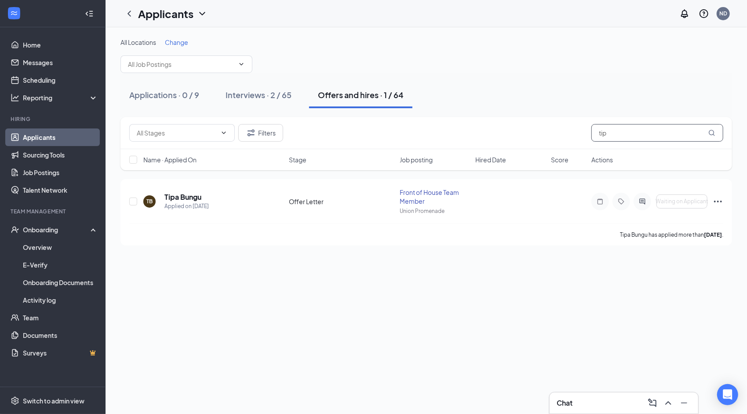
drag, startPoint x: 615, startPoint y: 133, endPoint x: 556, endPoint y: 142, distance: 59.6
click at [556, 142] on div "Filters tip" at bounding box center [427, 133] width 612 height 32
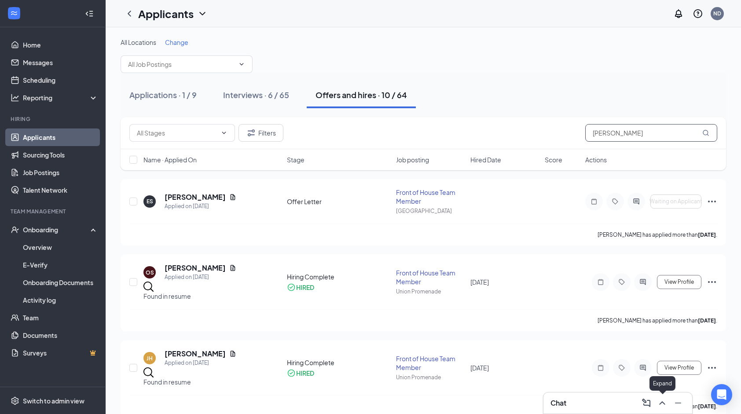
type input "[PERSON_NAME]"
click at [665, 406] on icon "ChevronUp" at bounding box center [662, 403] width 11 height 11
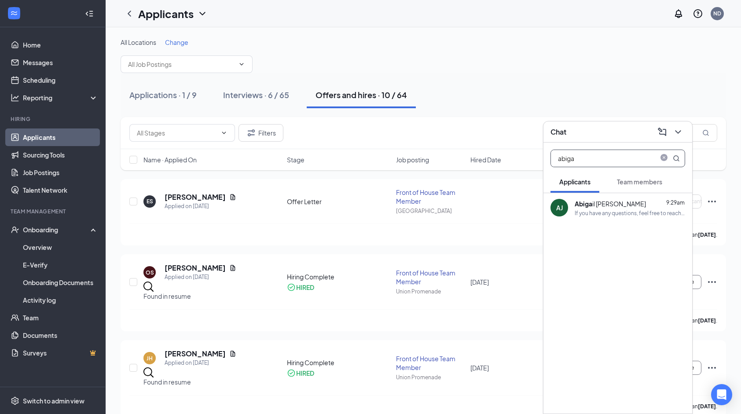
drag, startPoint x: 610, startPoint y: 164, endPoint x: 537, endPoint y: 158, distance: 72.8
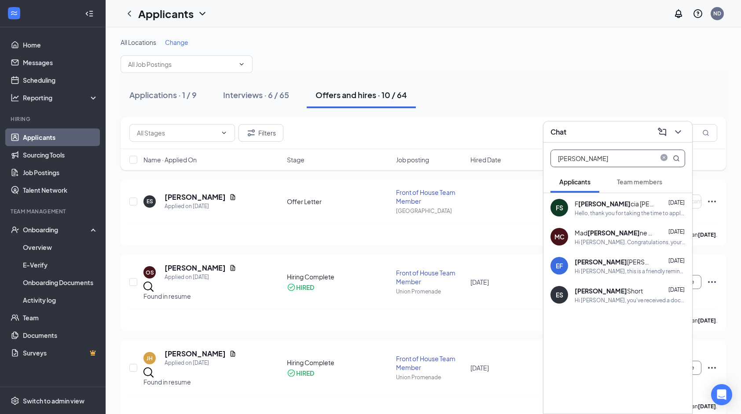
type input "[PERSON_NAME]"
click at [634, 180] on span "Team members" at bounding box center [639, 182] width 45 height 8
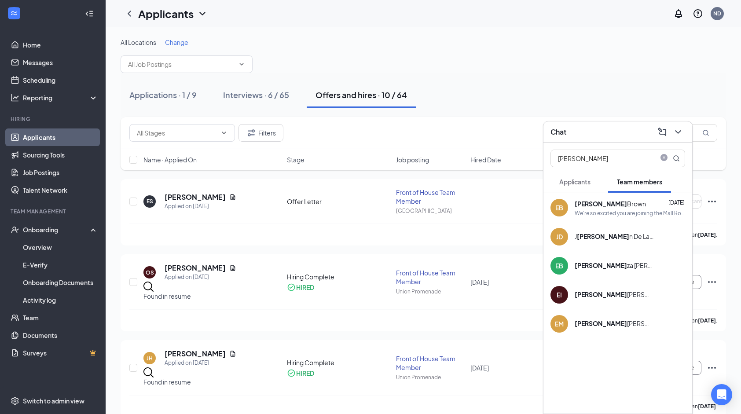
click at [579, 181] on span "Applicants" at bounding box center [574, 182] width 31 height 8
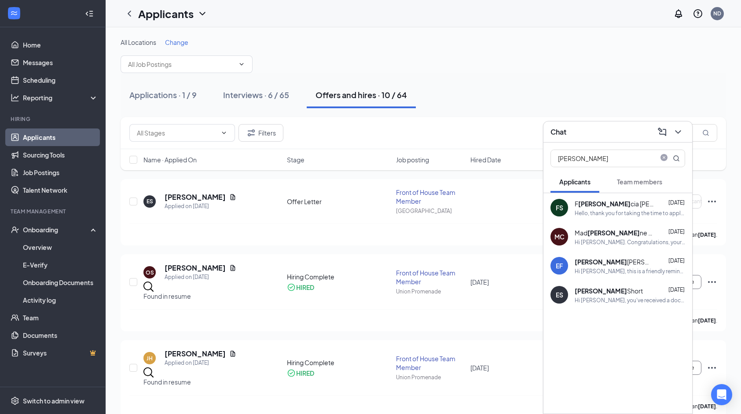
click at [598, 288] on div "[PERSON_NAME] [DATE]" at bounding box center [630, 291] width 110 height 10
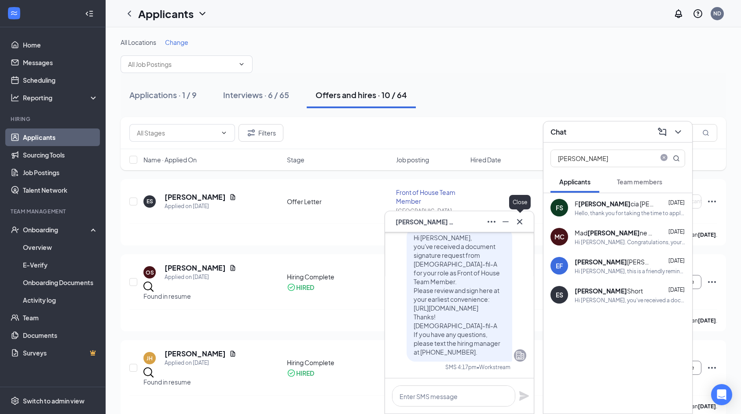
click at [519, 225] on icon "Cross" at bounding box center [519, 221] width 11 height 11
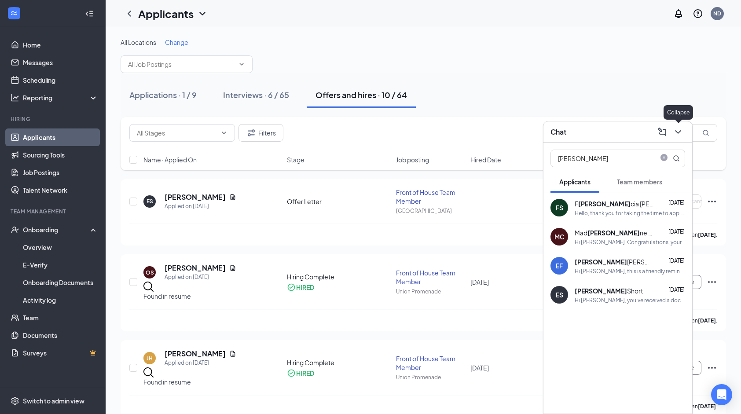
click at [679, 133] on icon "ChevronDown" at bounding box center [678, 132] width 11 height 11
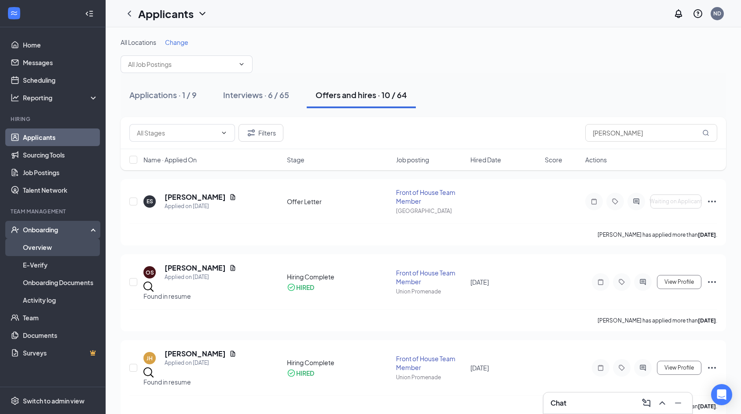
click at [60, 250] on link "Overview" at bounding box center [60, 247] width 75 height 18
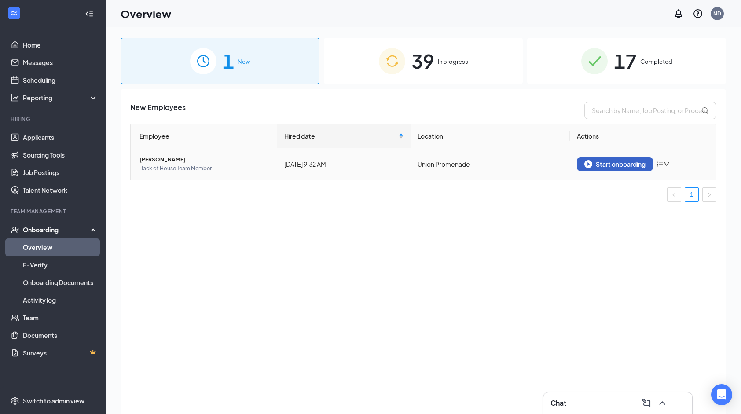
click at [620, 162] on div "Start onboarding" at bounding box center [614, 164] width 61 height 8
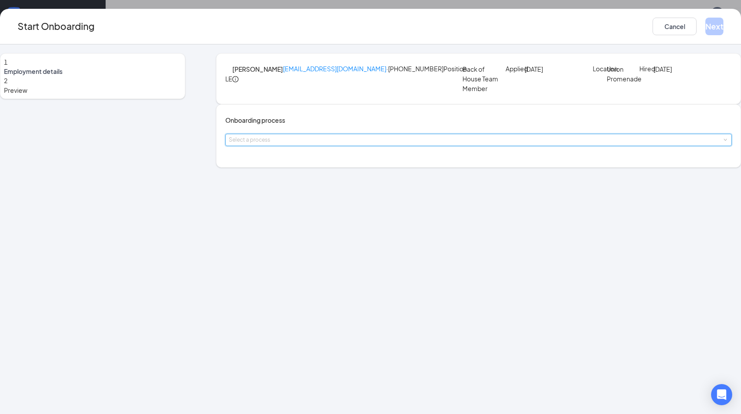
click at [350, 146] on div "Select a process" at bounding box center [478, 139] width 499 height 11
click at [336, 144] on div "Select a process" at bounding box center [476, 139] width 495 height 9
click at [344, 144] on div "Select a process" at bounding box center [476, 139] width 495 height 9
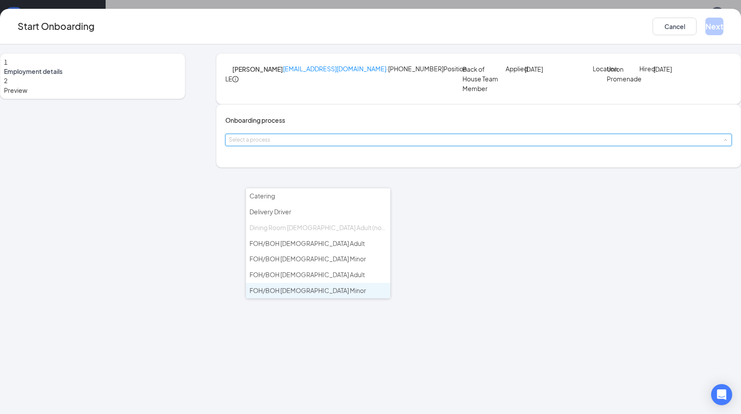
click at [352, 291] on li "FOH/BOH [DEMOGRAPHIC_DATA] Minor" at bounding box center [318, 291] width 144 height 16
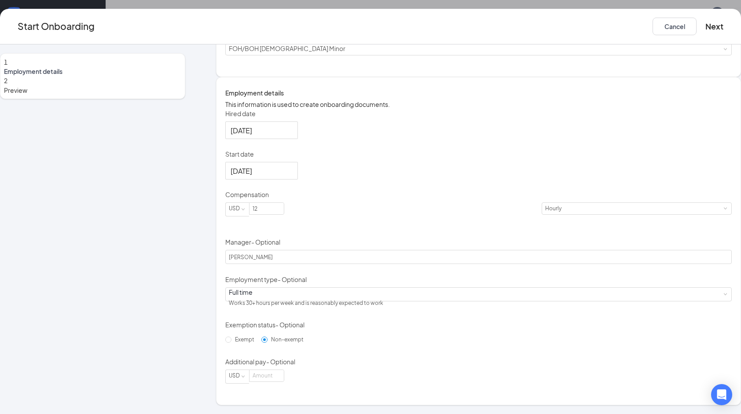
scroll to position [142, 0]
click at [284, 212] on input "12" at bounding box center [266, 208] width 34 height 11
type input "13"
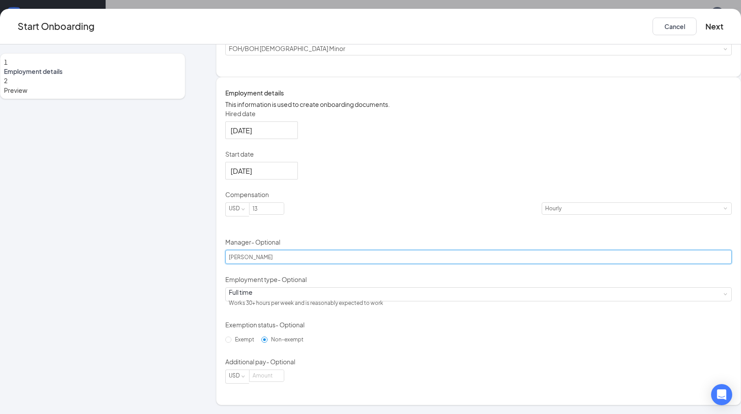
click at [306, 260] on input "[PERSON_NAME]" at bounding box center [478, 257] width 506 height 14
drag, startPoint x: 334, startPoint y: 245, endPoint x: 218, endPoint y: 247, distance: 116.2
click at [218, 247] on div "1 Employment details 2 Preview LE [PERSON_NAME] [EMAIL_ADDRESS][DOMAIN_NAME] · …" at bounding box center [370, 184] width 741 height 443
type input "[PERSON_NAME]"
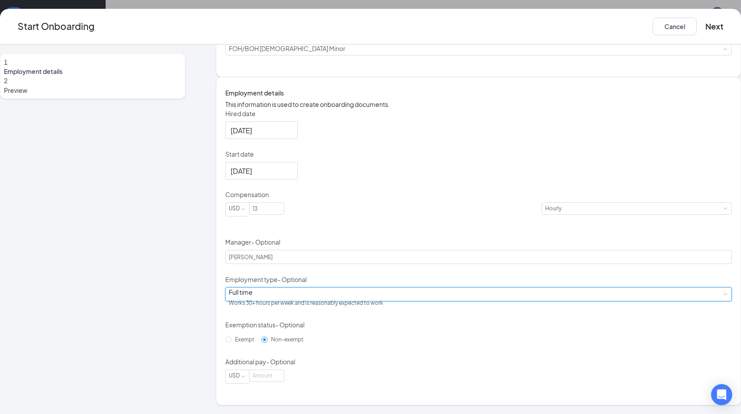
click at [295, 293] on div "Full time Works 30+ hours per week and is reasonably expected to work" at bounding box center [478, 294] width 499 height 13
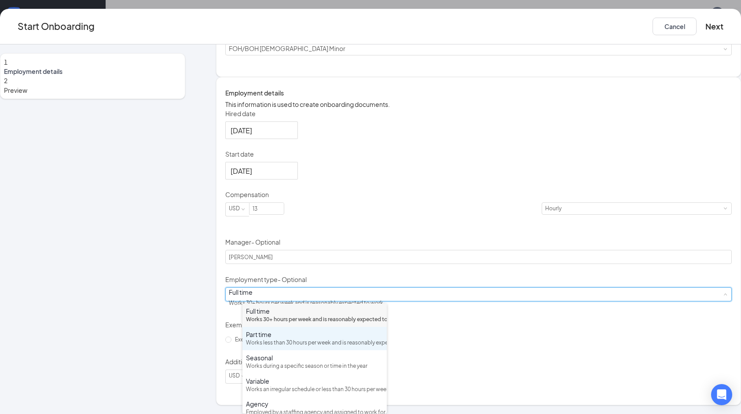
click at [307, 347] on div "Part time Works less than 30 hours per week and is reasonably expected to work" at bounding box center [314, 338] width 137 height 17
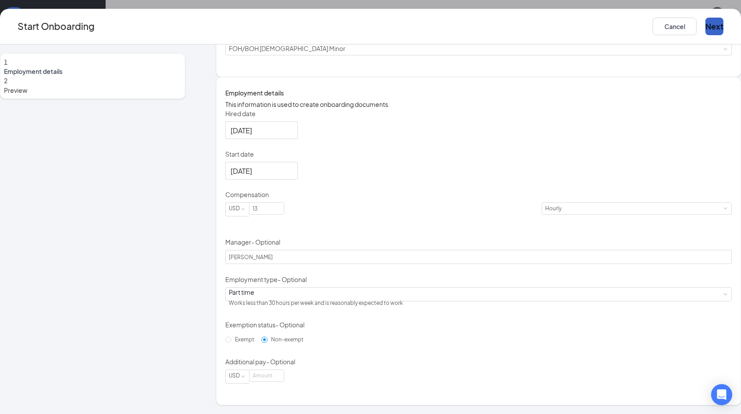
click at [705, 24] on button "Next" at bounding box center [714, 27] width 18 height 18
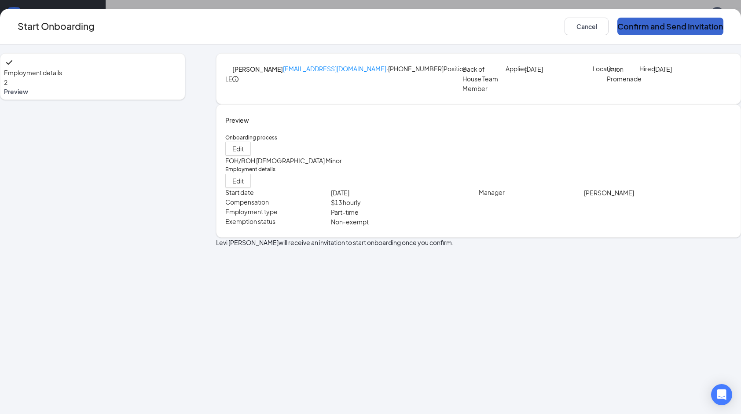
scroll to position [0, 0]
click at [646, 26] on button "Confirm and Send Invitation" at bounding box center [670, 27] width 106 height 18
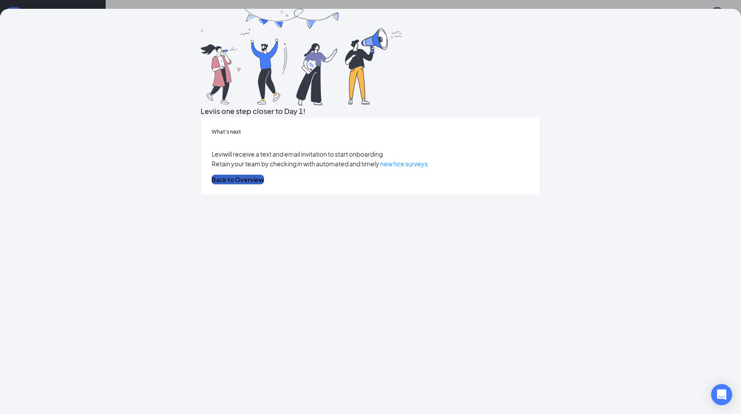
click at [264, 184] on button "Back to Overview" at bounding box center [238, 180] width 52 height 10
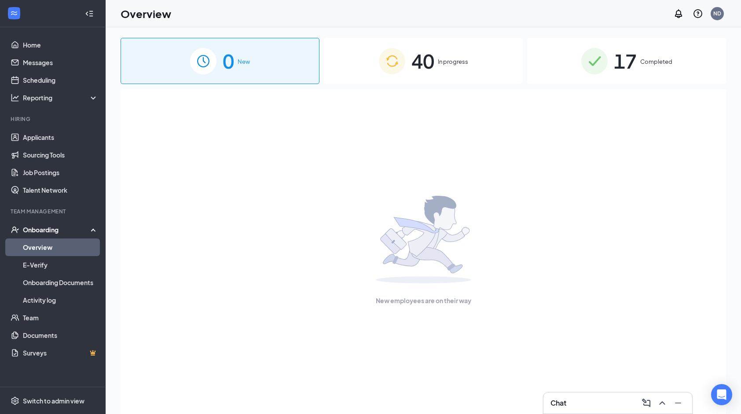
click at [441, 70] on div "40 In progress" at bounding box center [423, 61] width 199 height 46
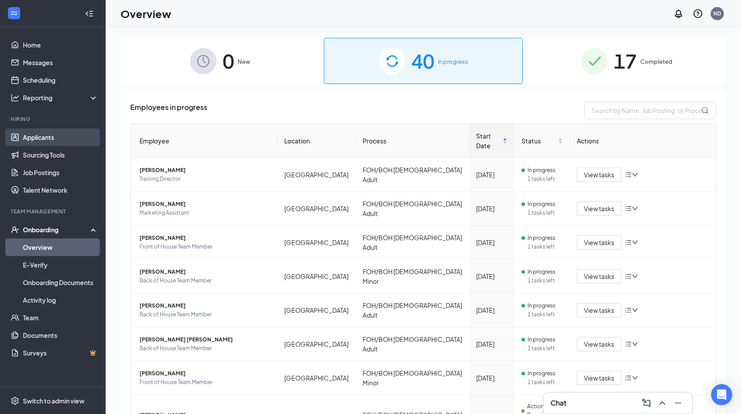
click at [84, 137] on link "Applicants" at bounding box center [60, 137] width 75 height 18
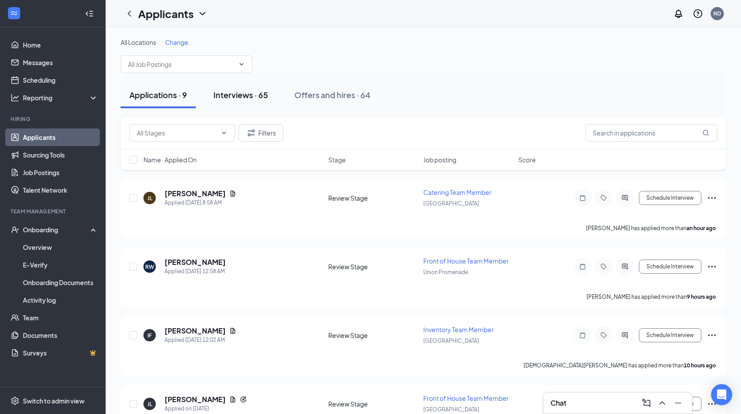
click at [269, 99] on button "Interviews · 65" at bounding box center [241, 95] width 72 height 26
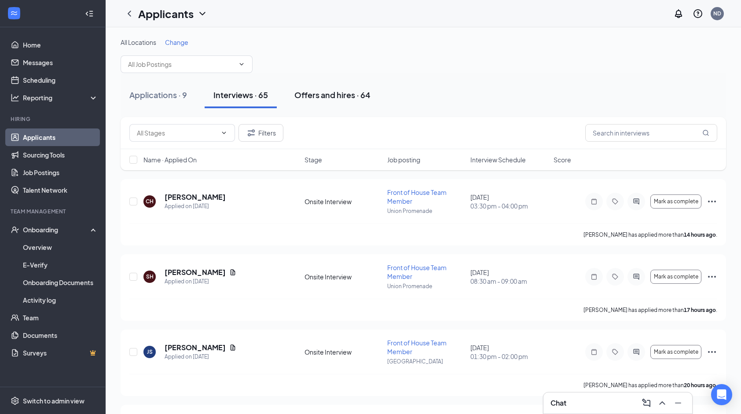
click at [318, 96] on div "Offers and hires · 64" at bounding box center [332, 94] width 76 height 11
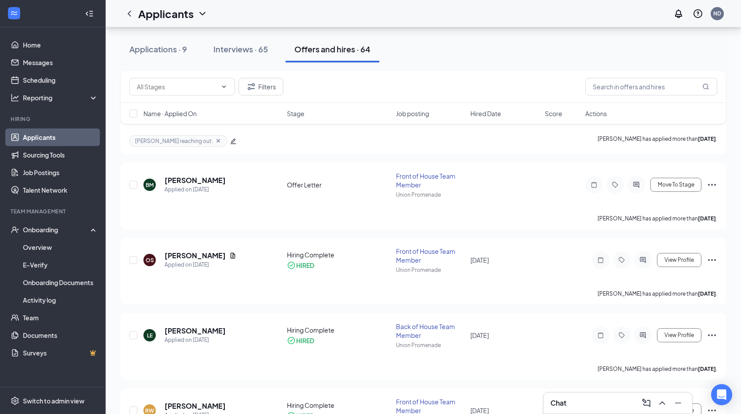
scroll to position [178, 0]
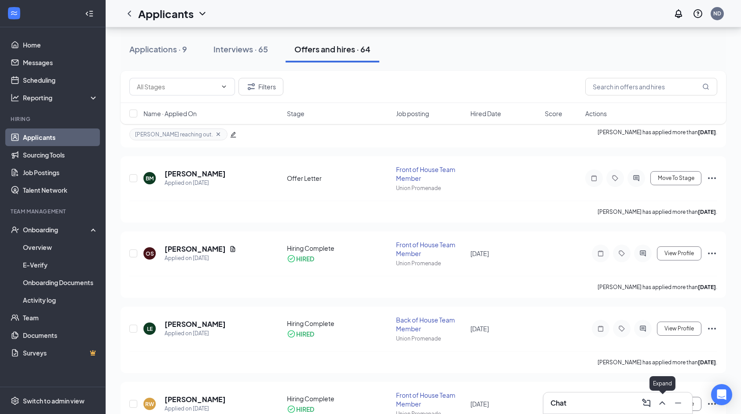
click at [664, 405] on icon "ChevronUp" at bounding box center [662, 403] width 11 height 11
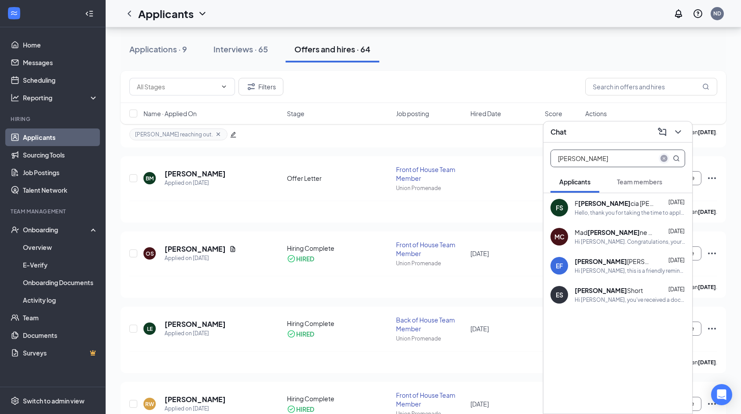
click at [664, 158] on icon "close-circle" at bounding box center [663, 158] width 7 height 7
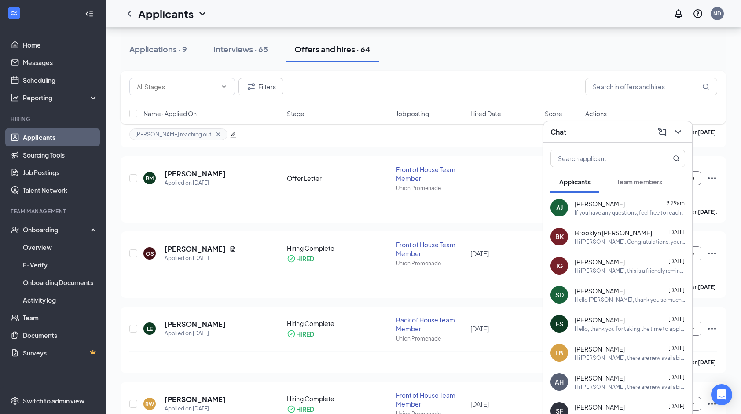
click at [644, 185] on span "Team members" at bounding box center [639, 182] width 45 height 8
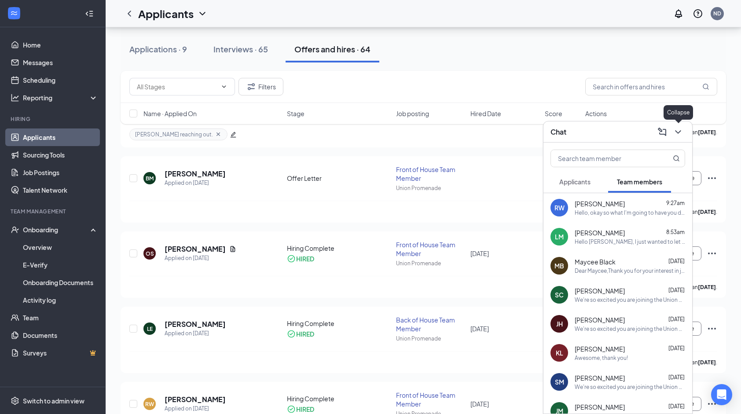
click at [683, 135] on icon "ChevronDown" at bounding box center [678, 132] width 11 height 11
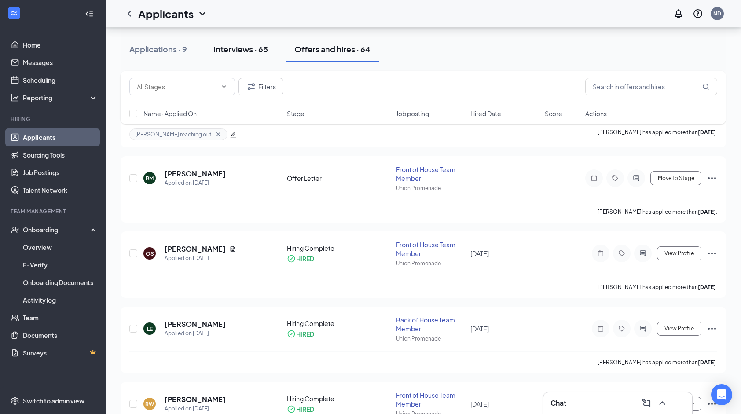
click at [262, 49] on div "Interviews · 65" at bounding box center [240, 49] width 55 height 11
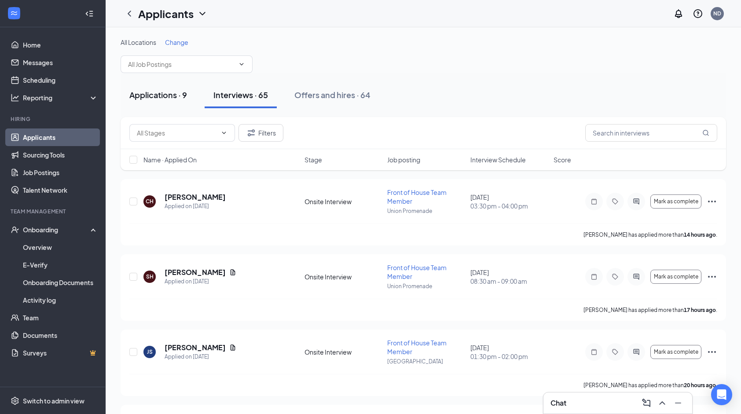
click at [185, 89] on div "Applications · 9" at bounding box center [158, 94] width 58 height 11
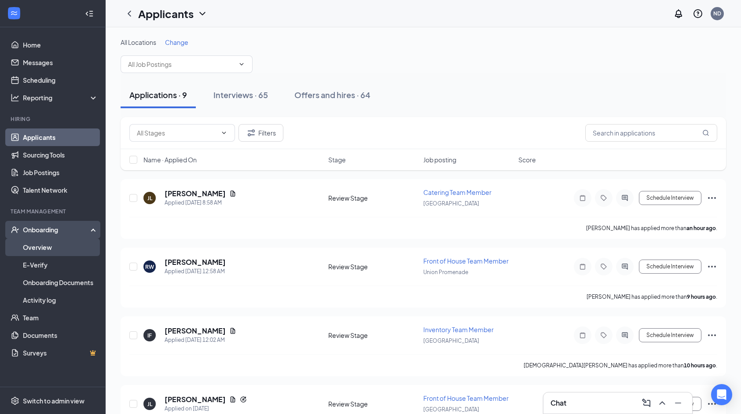
click at [57, 243] on link "Overview" at bounding box center [60, 247] width 75 height 18
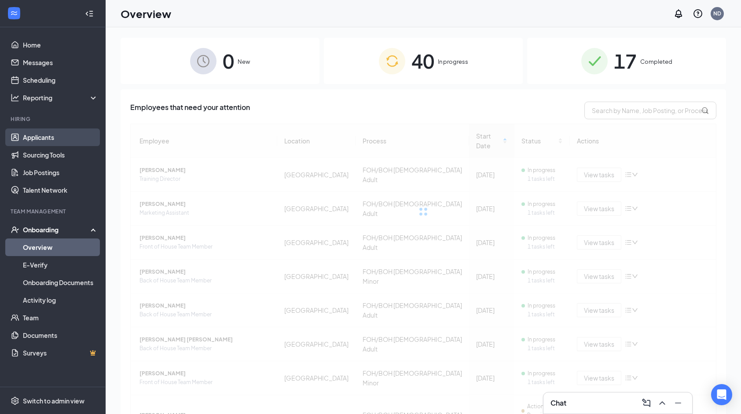
click at [77, 135] on link "Applicants" at bounding box center [60, 137] width 75 height 18
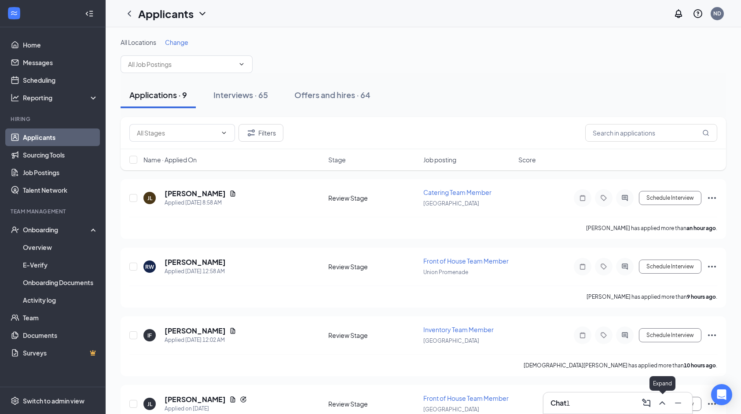
click at [659, 403] on icon "ChevronUp" at bounding box center [662, 403] width 11 height 11
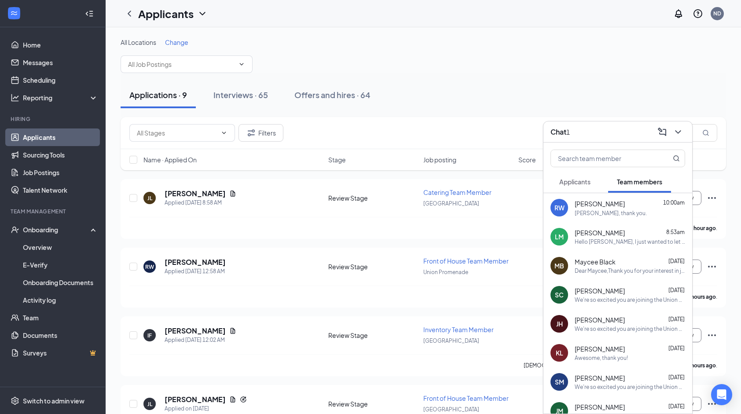
click at [646, 221] on div "[PERSON_NAME] 10:00am [PERSON_NAME], thank you." at bounding box center [617, 207] width 149 height 29
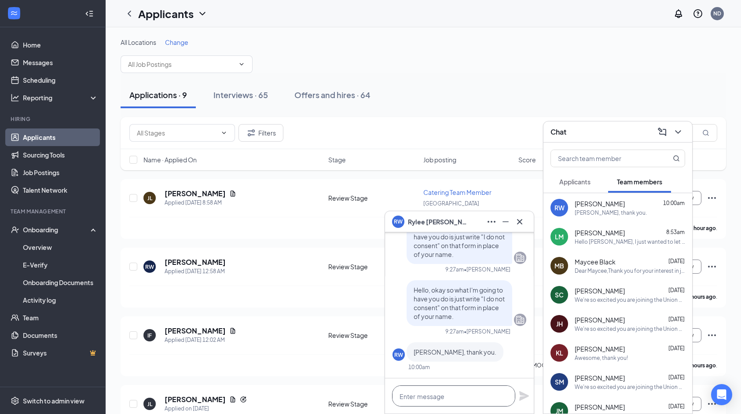
click at [442, 397] on textarea at bounding box center [453, 395] width 123 height 21
type textarea "My pleasure!"
click at [525, 399] on icon "Plane" at bounding box center [524, 396] width 11 height 11
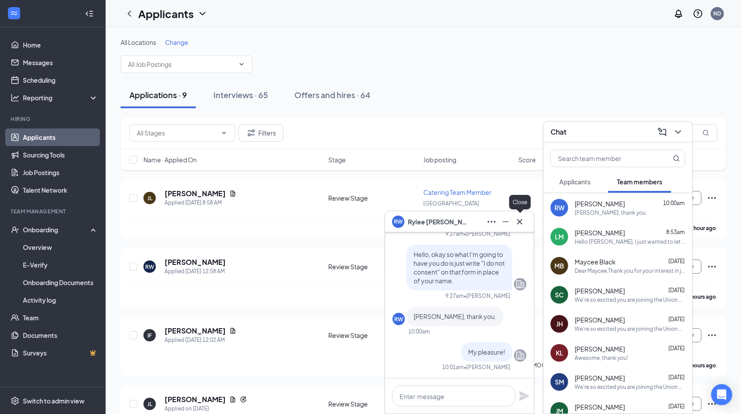
click at [522, 223] on icon "Cross" at bounding box center [519, 221] width 5 height 5
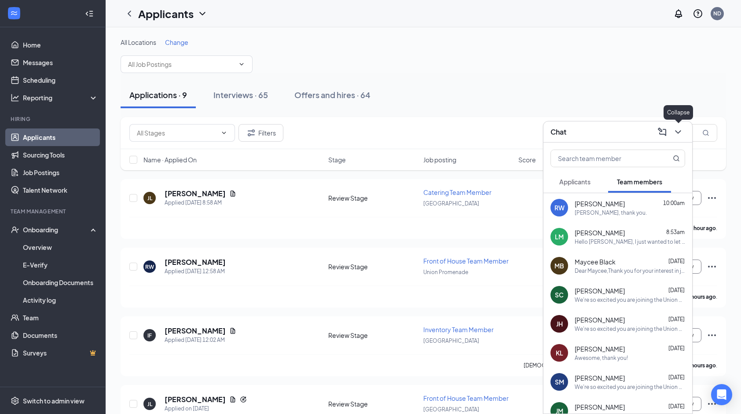
click at [683, 130] on button at bounding box center [678, 132] width 14 height 14
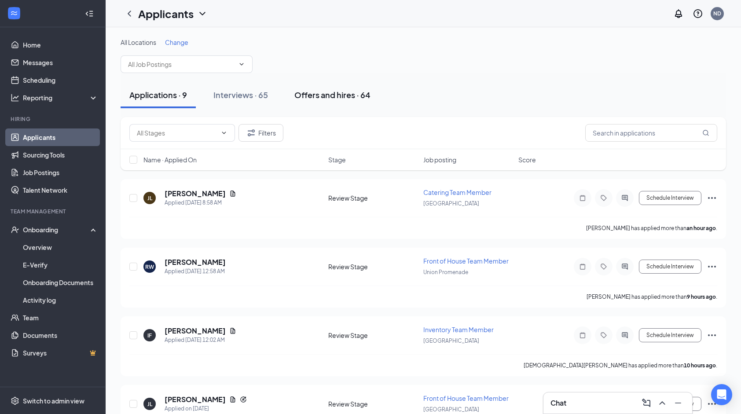
click at [340, 92] on div "Offers and hires · 64" at bounding box center [332, 94] width 76 height 11
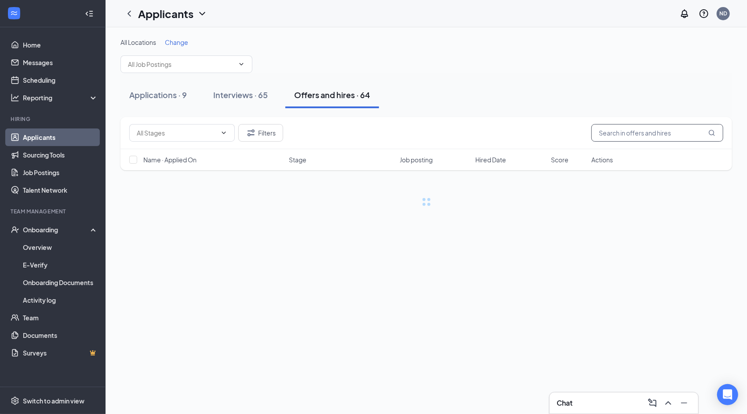
click at [652, 131] on input "text" at bounding box center [658, 133] width 132 height 18
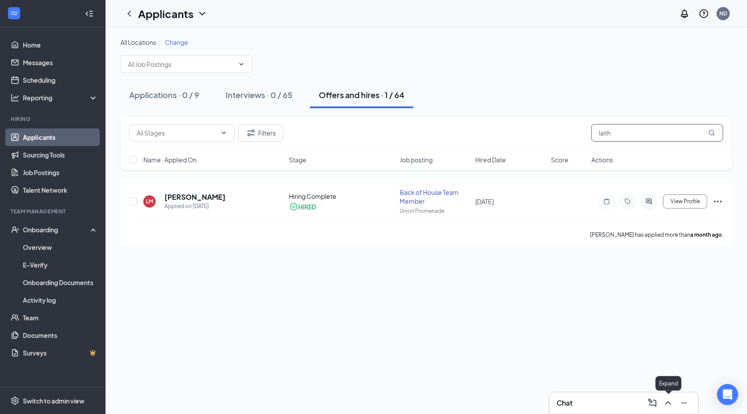
type input "laith"
click at [668, 399] on icon "ChevronUp" at bounding box center [668, 403] width 11 height 11
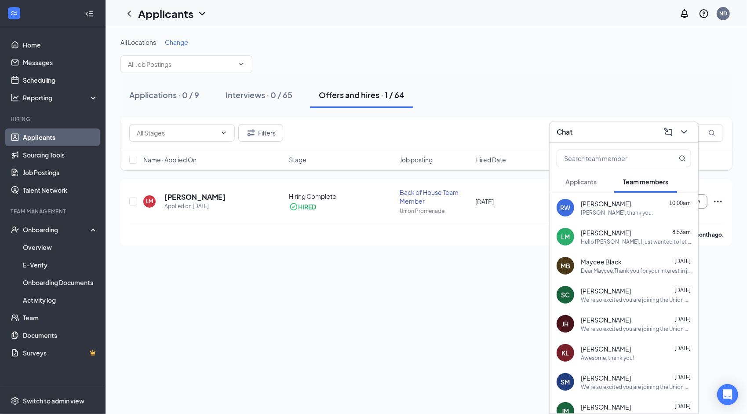
click at [640, 240] on div "Hello [PERSON_NAME], I just wanted to let you know we do need that paperwork fi…" at bounding box center [636, 241] width 110 height 7
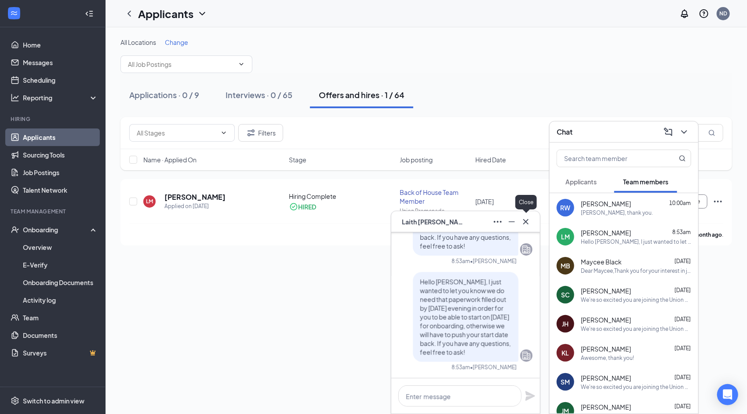
click at [526, 223] on icon "Cross" at bounding box center [526, 221] width 11 height 11
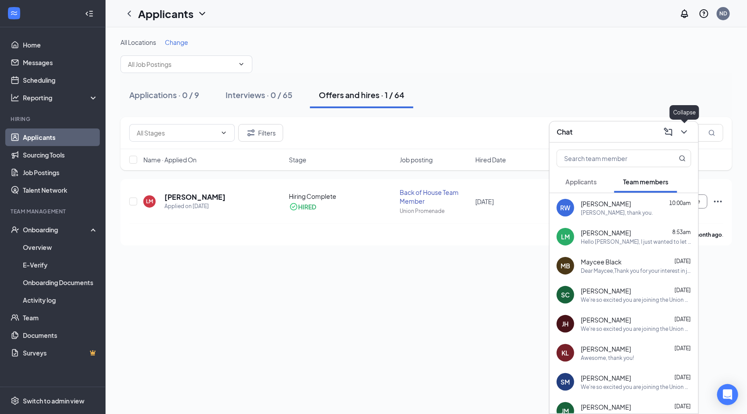
click at [687, 128] on icon "ChevronDown" at bounding box center [684, 132] width 11 height 11
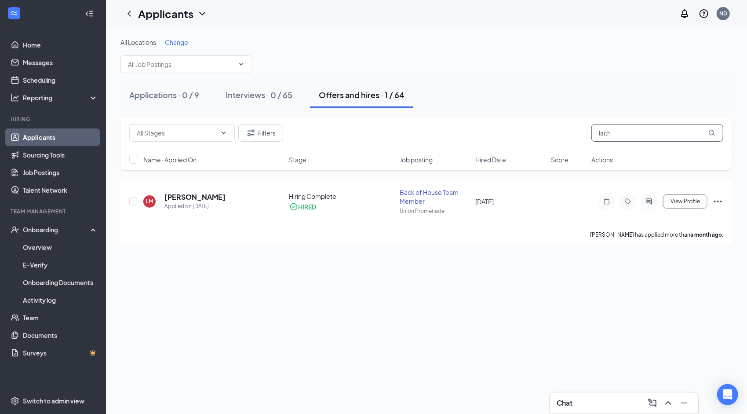
drag, startPoint x: 675, startPoint y: 128, endPoint x: 597, endPoint y: 138, distance: 78.9
click at [597, 138] on input "laith" at bounding box center [658, 133] width 132 height 18
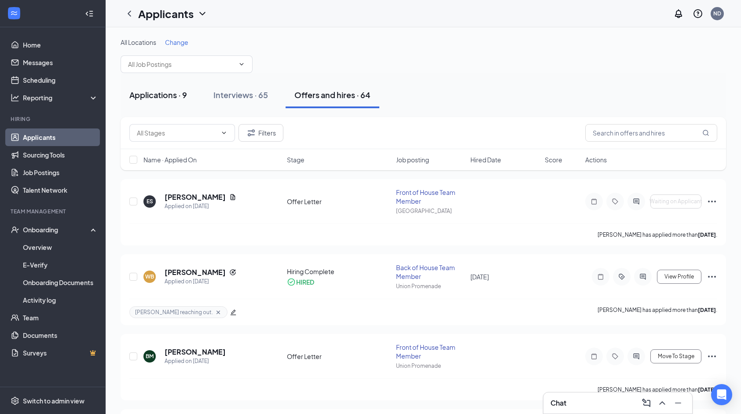
click at [184, 90] on div "Applications · 9" at bounding box center [158, 94] width 58 height 11
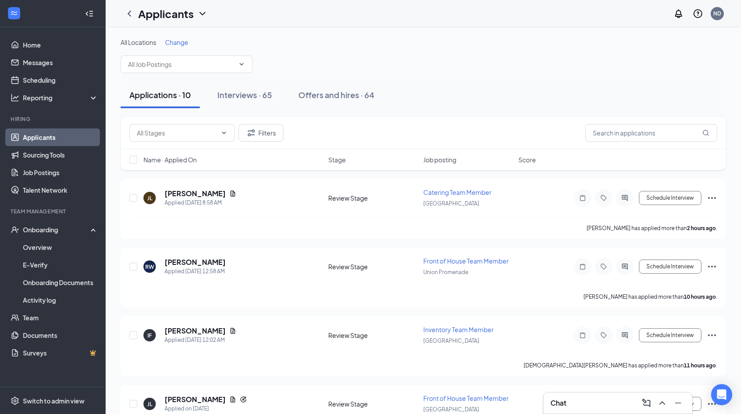
click at [660, 410] on div "Chat" at bounding box center [617, 402] width 149 height 21
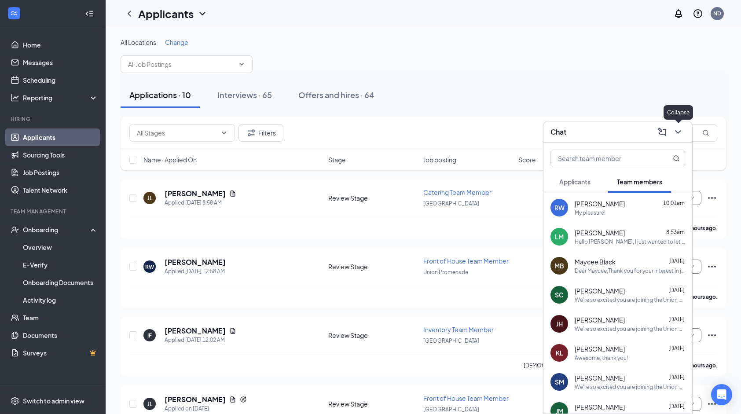
click at [675, 135] on icon "ChevronDown" at bounding box center [678, 132] width 11 height 11
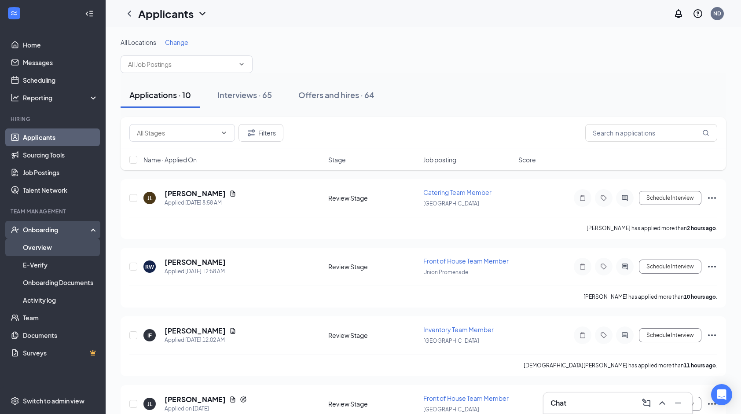
click at [71, 253] on link "Overview" at bounding box center [60, 247] width 75 height 18
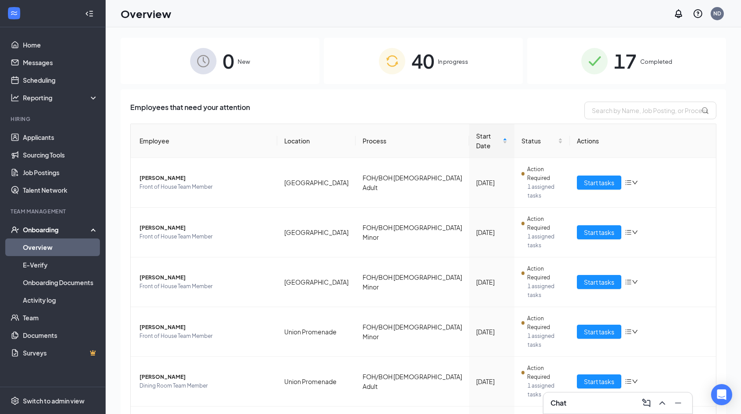
click at [489, 56] on div "40 In progress" at bounding box center [423, 61] width 199 height 46
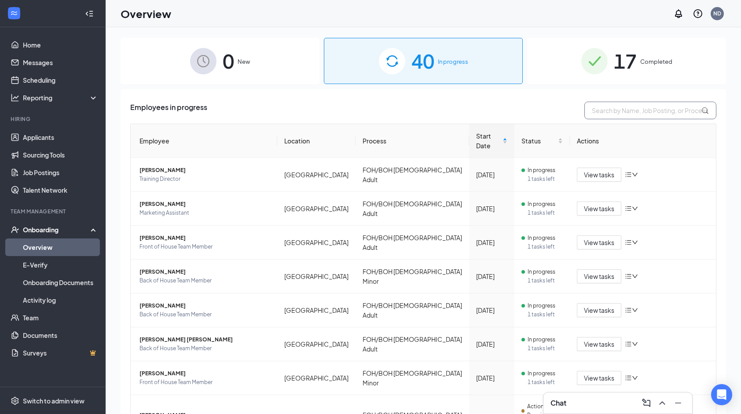
click at [605, 104] on input "text" at bounding box center [650, 111] width 132 height 18
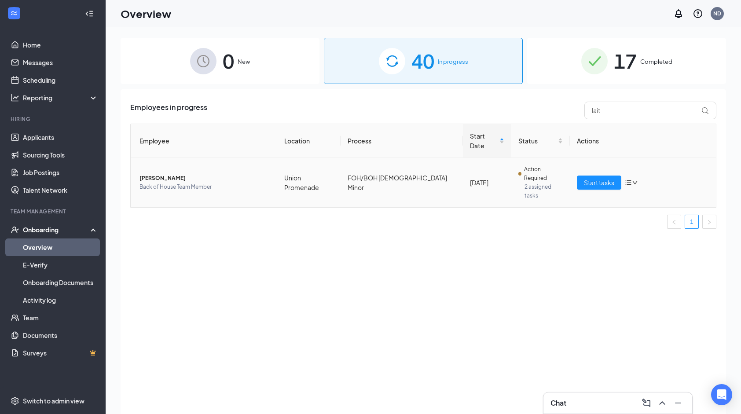
click at [238, 183] on span "Back of House Team Member" at bounding box center [204, 187] width 131 height 9
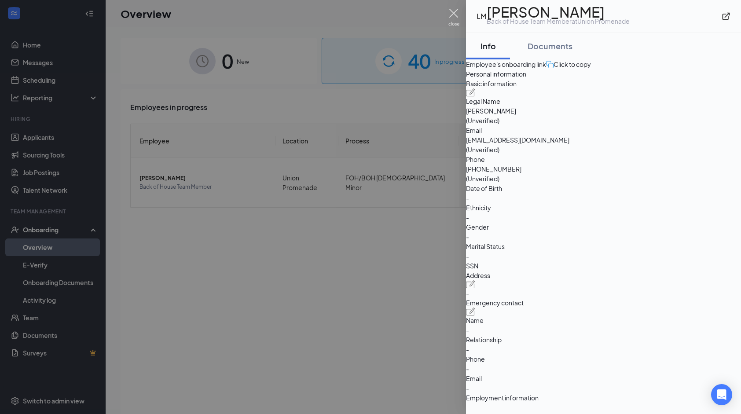
click at [453, 19] on img at bounding box center [453, 17] width 11 height 17
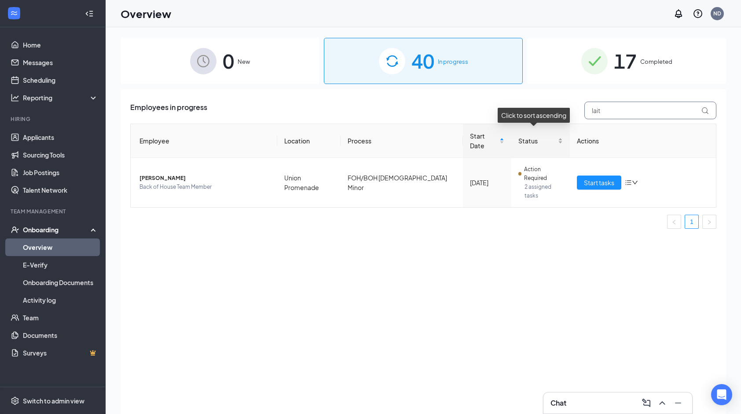
drag, startPoint x: 630, startPoint y: 112, endPoint x: 512, endPoint y: 124, distance: 118.1
click at [512, 124] on body "Home Messages Scheduling Reporting Hiring Applicants Sourcing Tools Job Posting…" at bounding box center [370, 207] width 741 height 414
type input "lev"
click at [237, 174] on span "[PERSON_NAME]" at bounding box center [204, 178] width 131 height 9
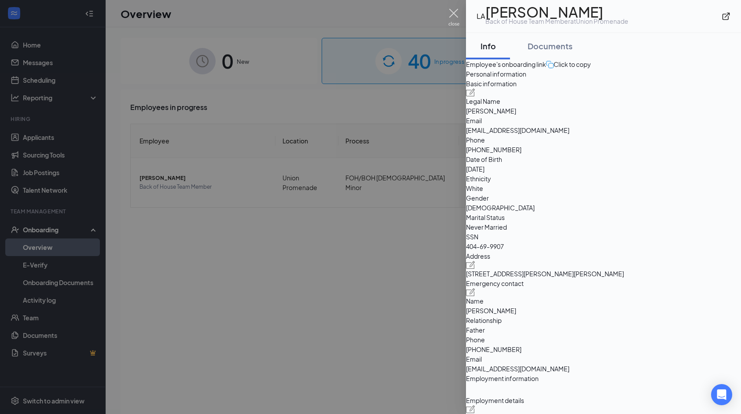
click at [456, 16] on img at bounding box center [453, 17] width 11 height 17
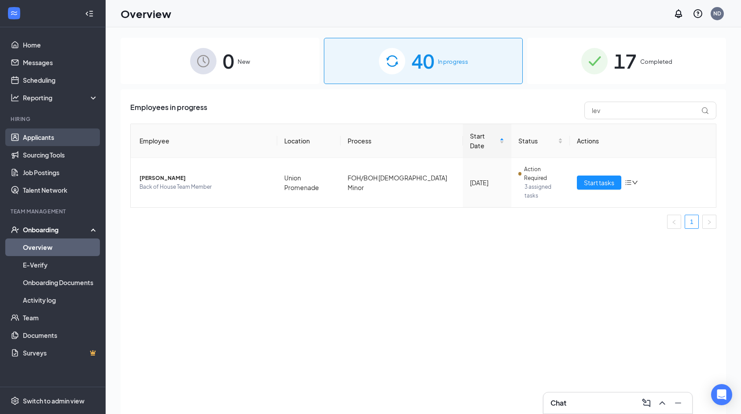
click at [73, 135] on link "Applicants" at bounding box center [60, 137] width 75 height 18
